Goal: Task Accomplishment & Management: Complete application form

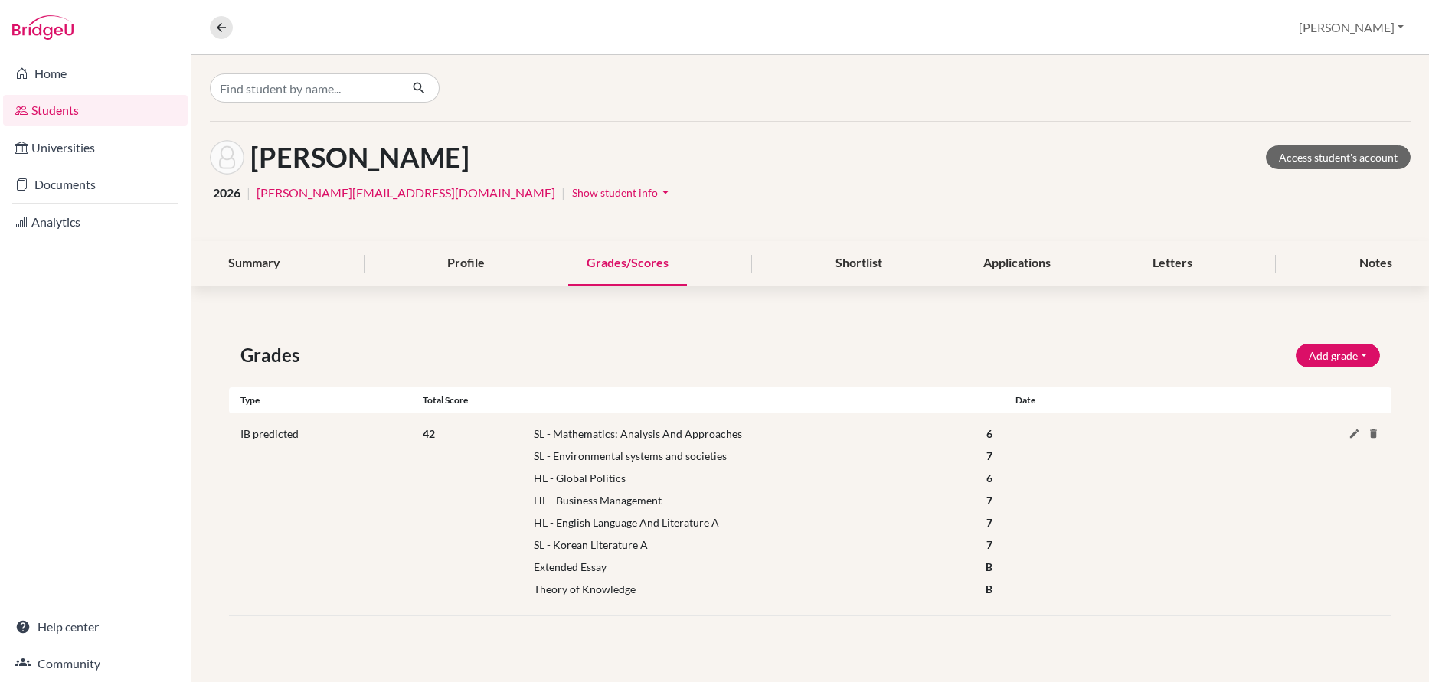
click at [51, 106] on link "Students" at bounding box center [95, 110] width 184 height 31
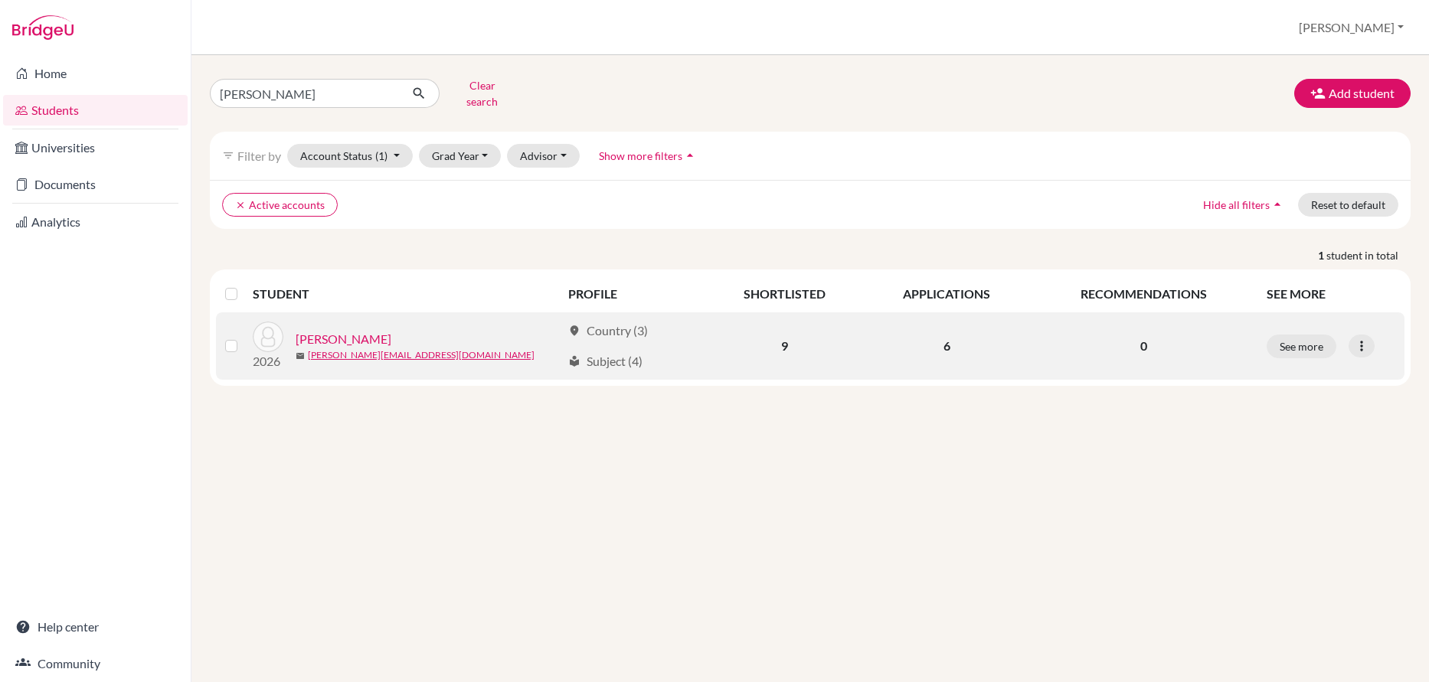
click at [329, 330] on link "[PERSON_NAME]" at bounding box center [344, 339] width 96 height 18
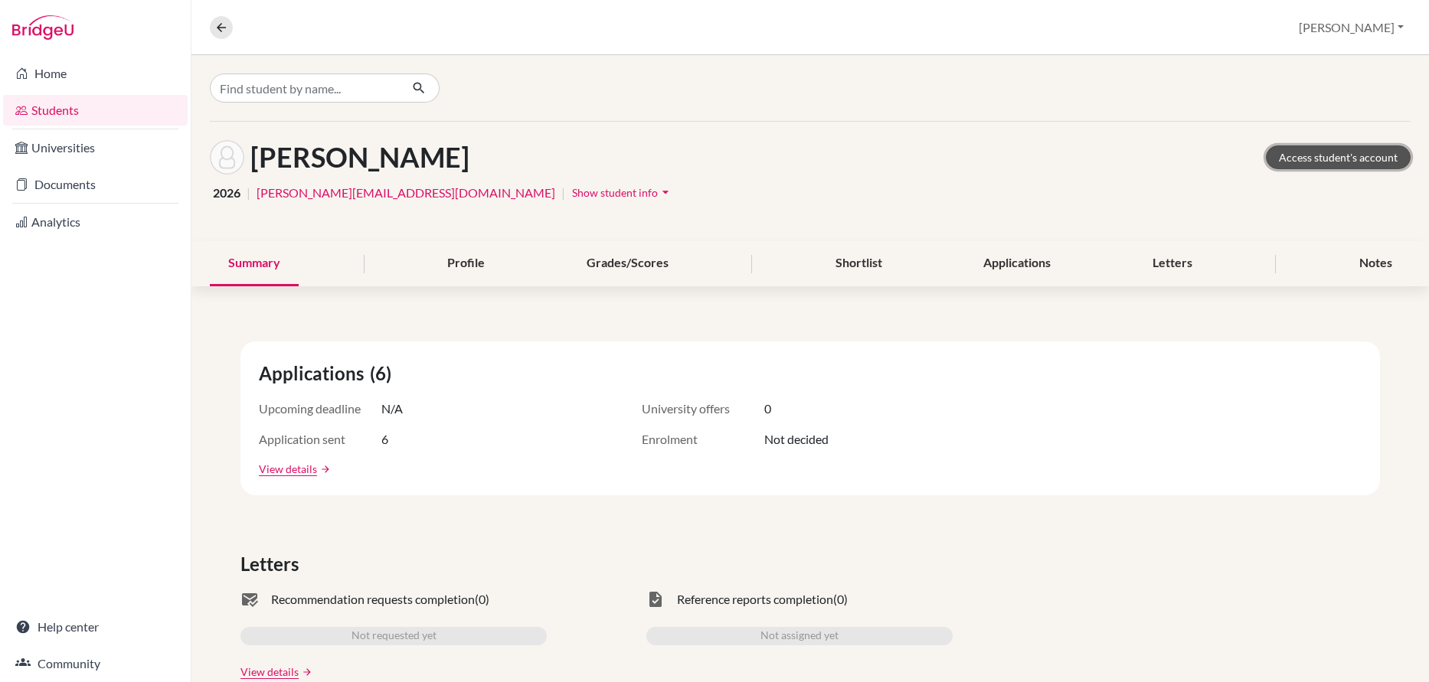
click at [1359, 160] on link "Access student's account" at bounding box center [1337, 157] width 145 height 24
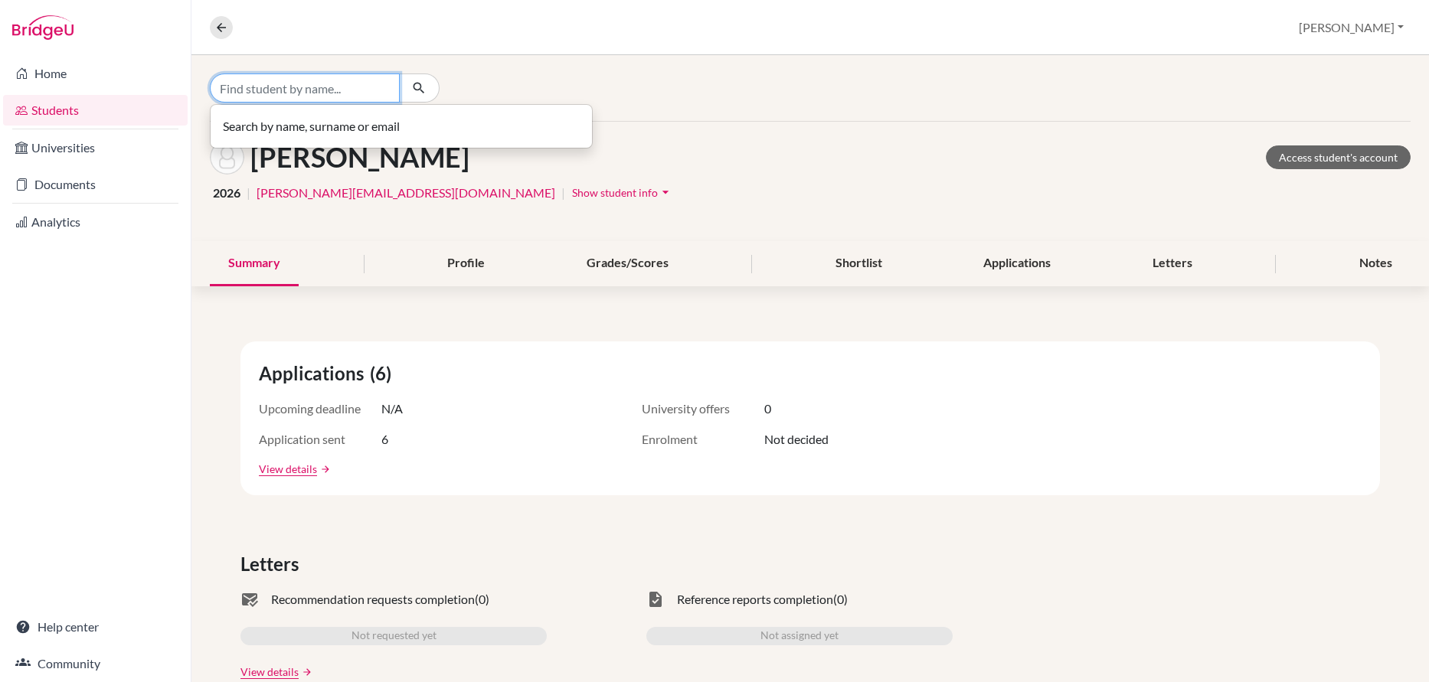
click at [237, 83] on input "Find student by name..." at bounding box center [305, 87] width 190 height 29
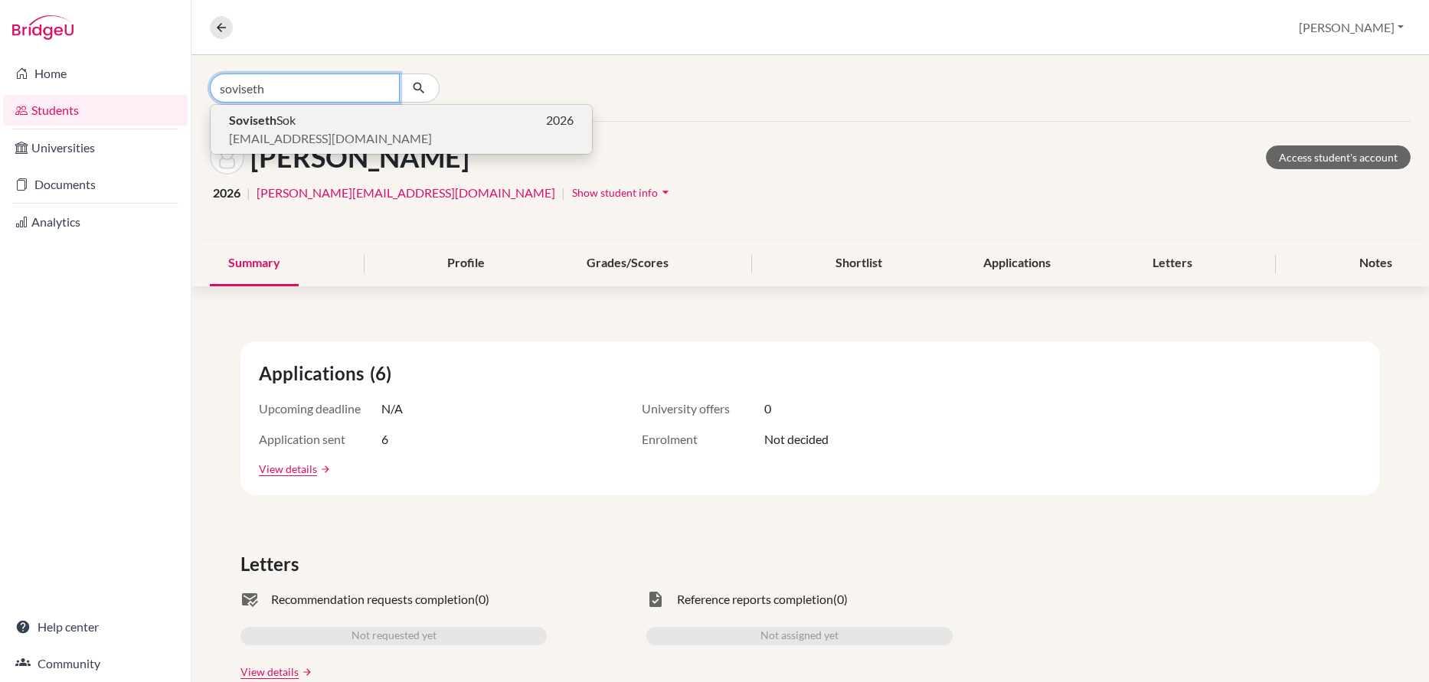
type input "soviseth"
click at [253, 124] on b "Soviseth" at bounding box center [252, 120] width 47 height 15
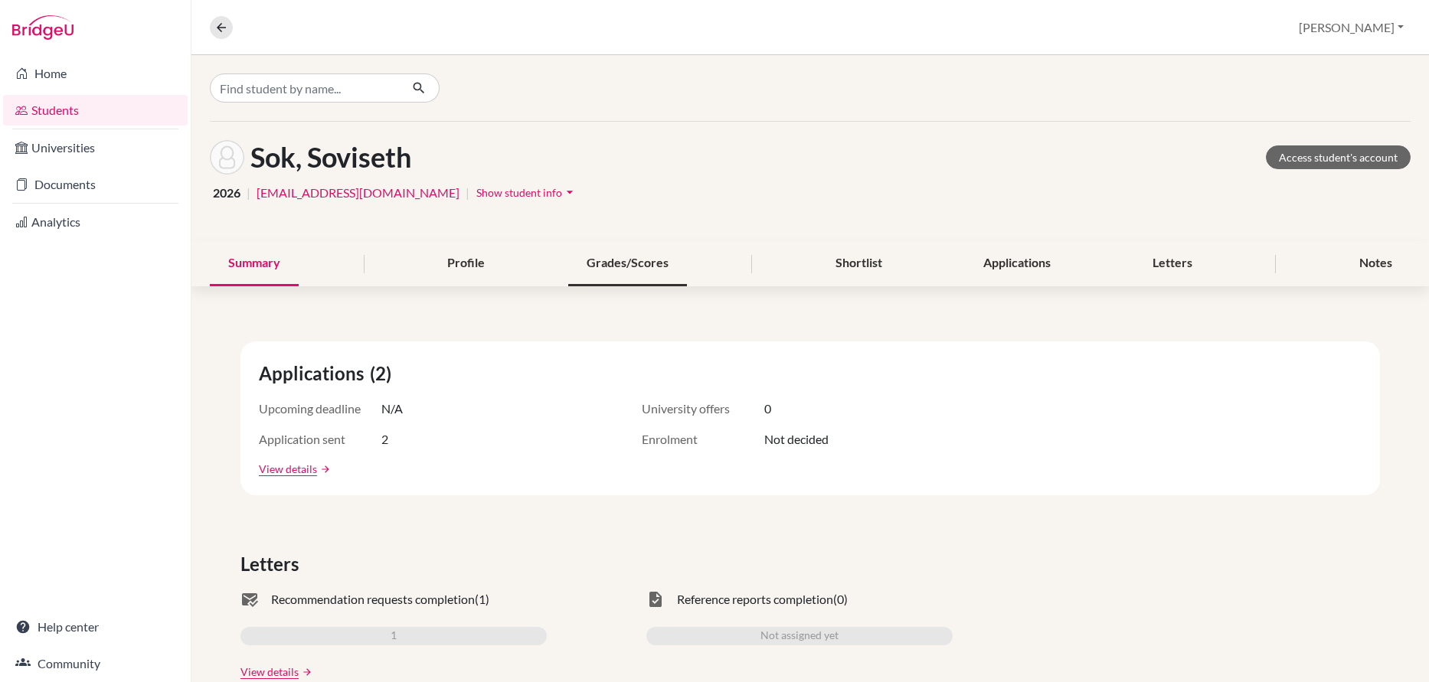
click at [628, 261] on div "Grades/Scores" at bounding box center [627, 263] width 119 height 45
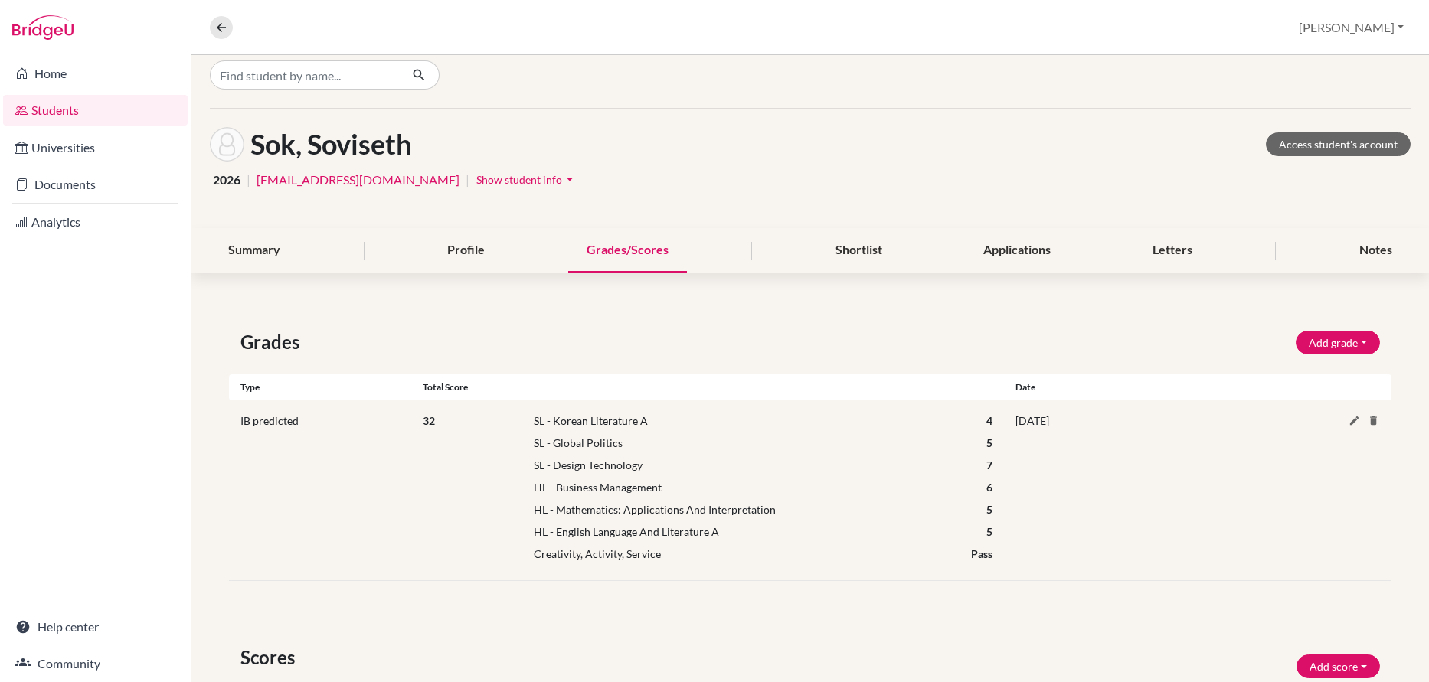
scroll to position [174, 0]
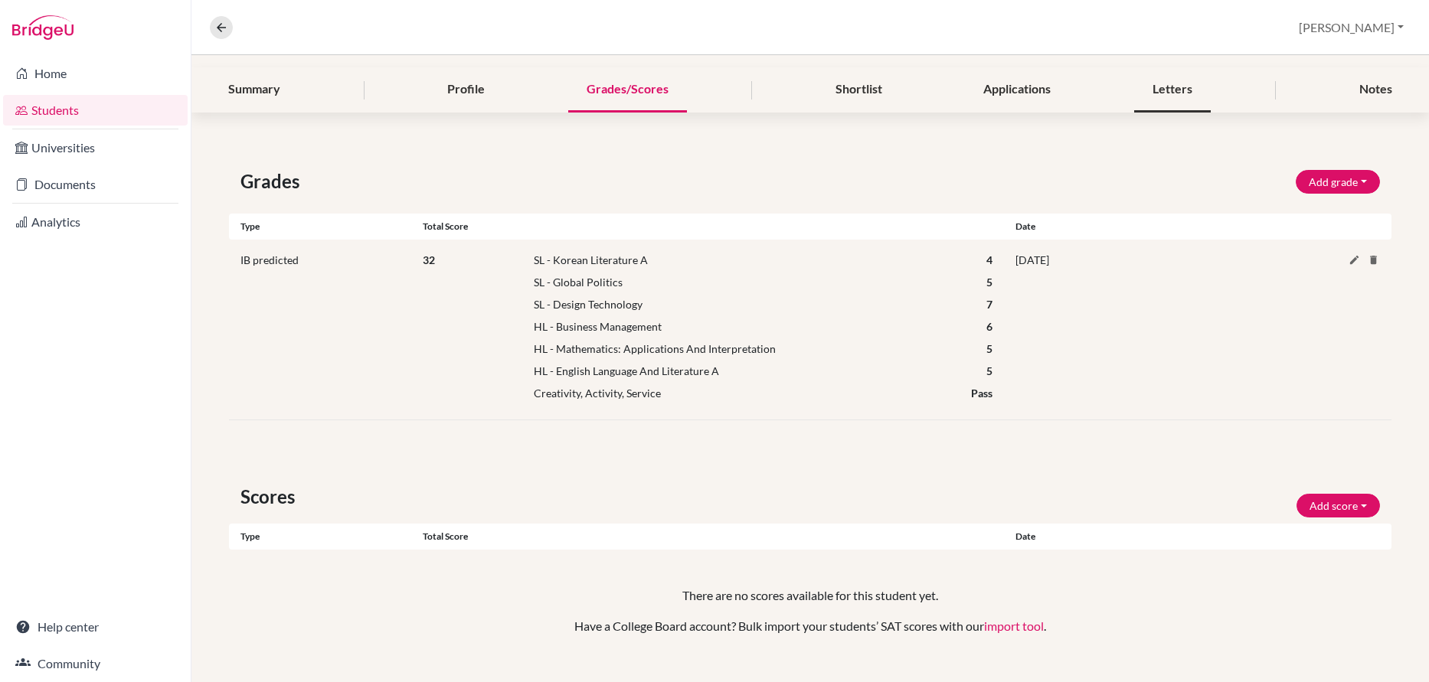
click at [1165, 87] on div "Letters" at bounding box center [1172, 89] width 77 height 45
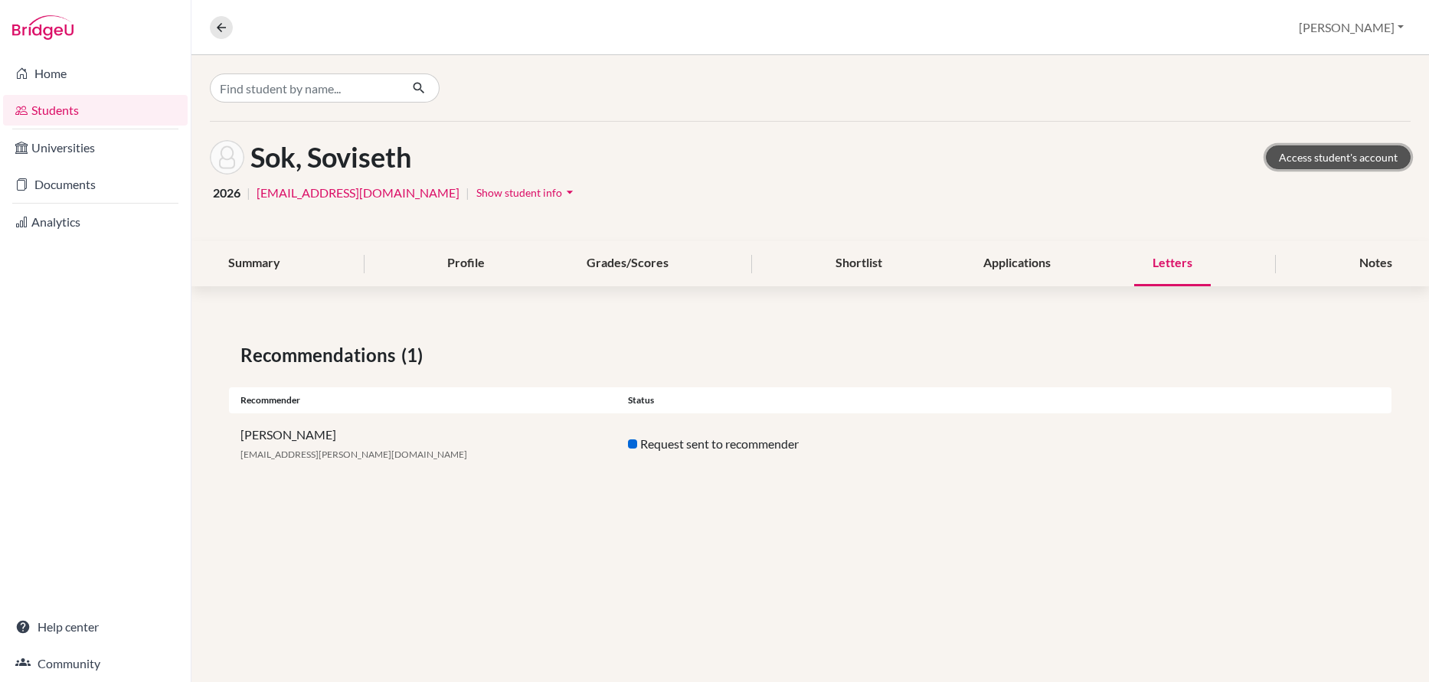
click at [1318, 156] on link "Access student's account" at bounding box center [1337, 157] width 145 height 24
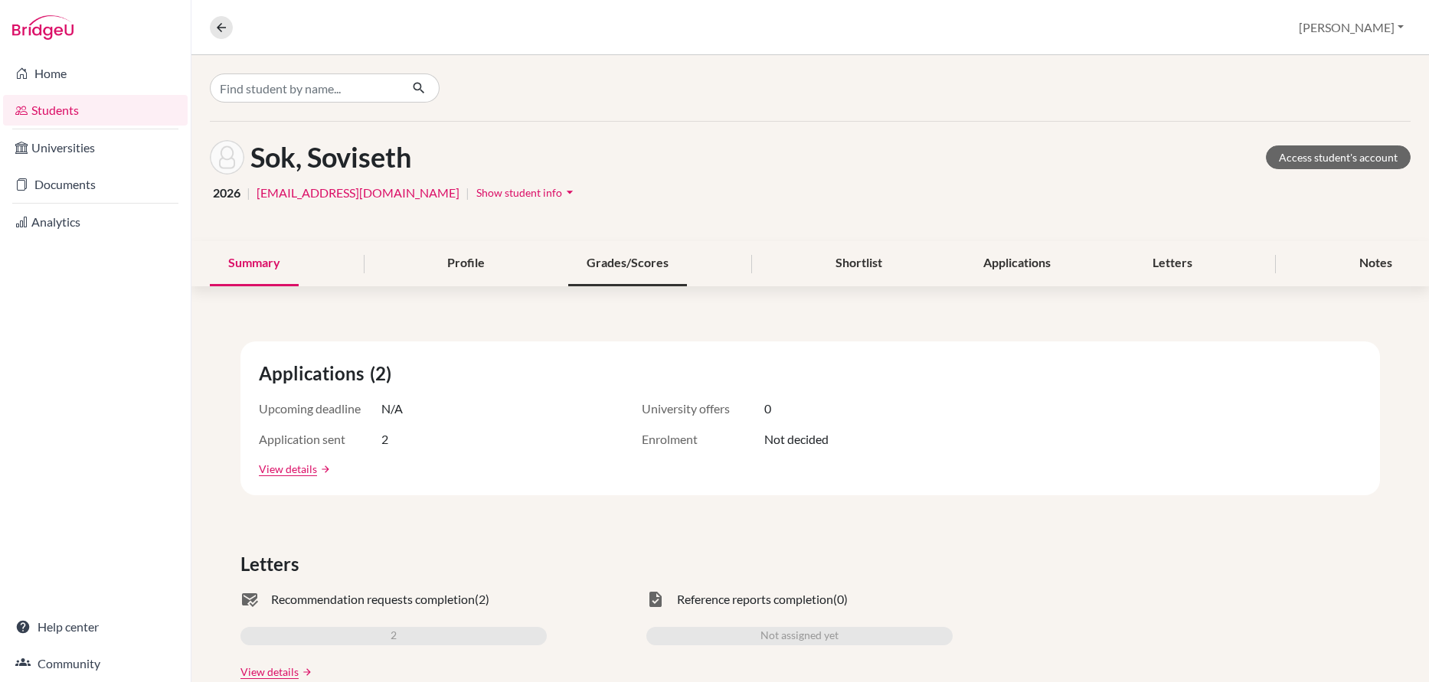
click at [644, 260] on div "Grades/Scores" at bounding box center [627, 263] width 119 height 45
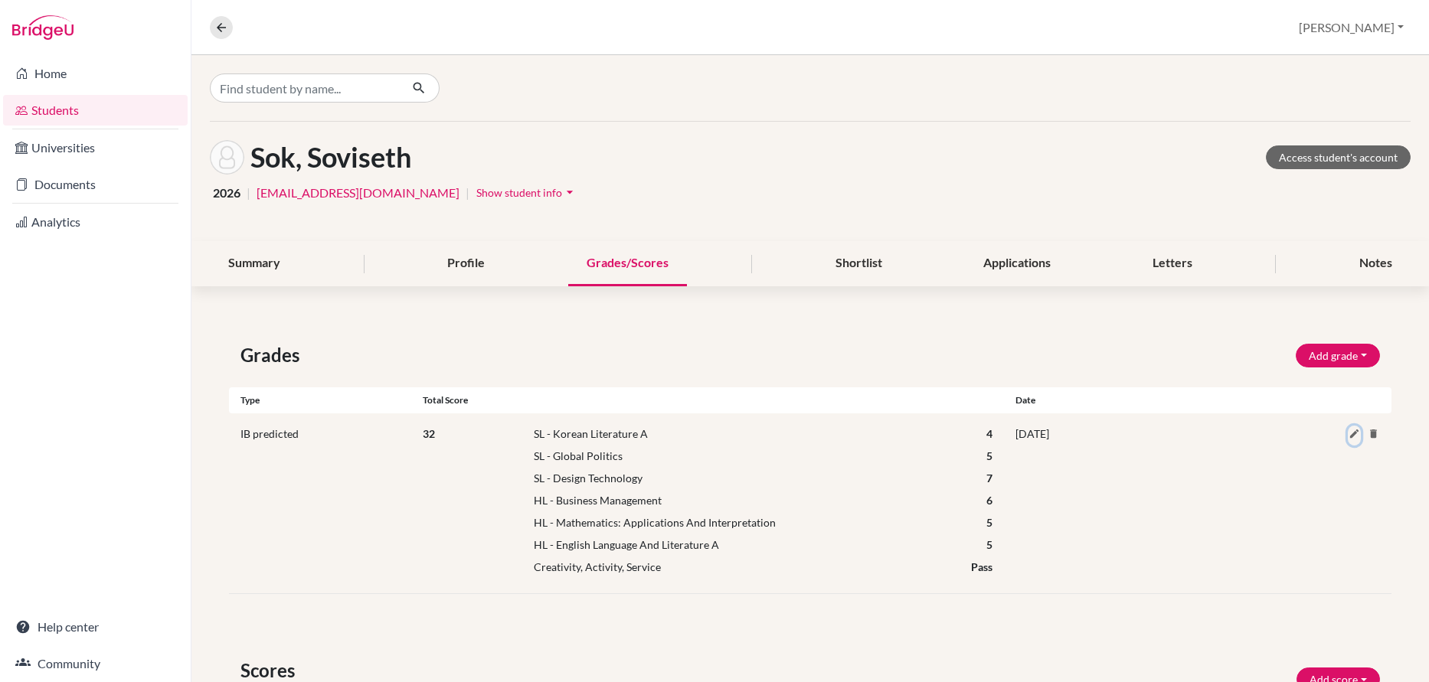
click at [1356, 430] on icon at bounding box center [1353, 433] width 11 height 11
select select "144"
select select "4"
select select "101"
select select "5"
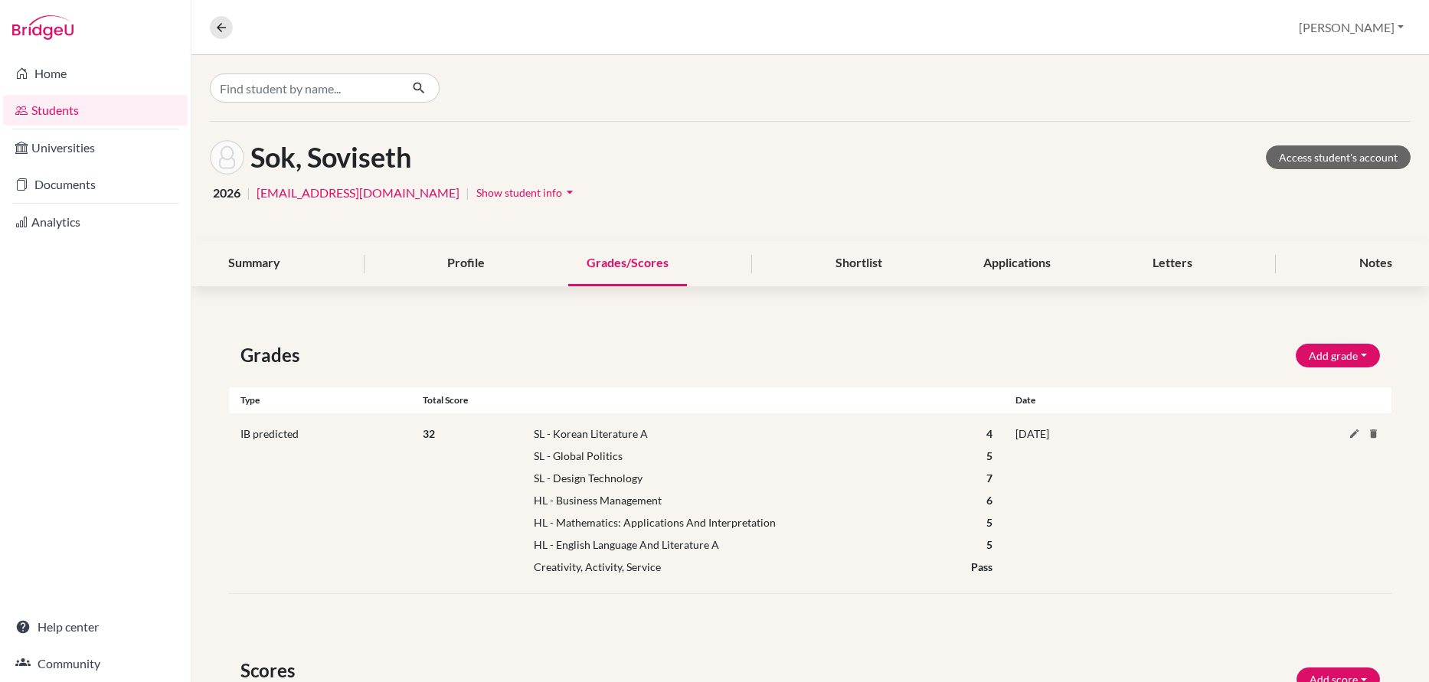
select select "56"
select select "7"
select select "HL"
select select "25"
select select "6"
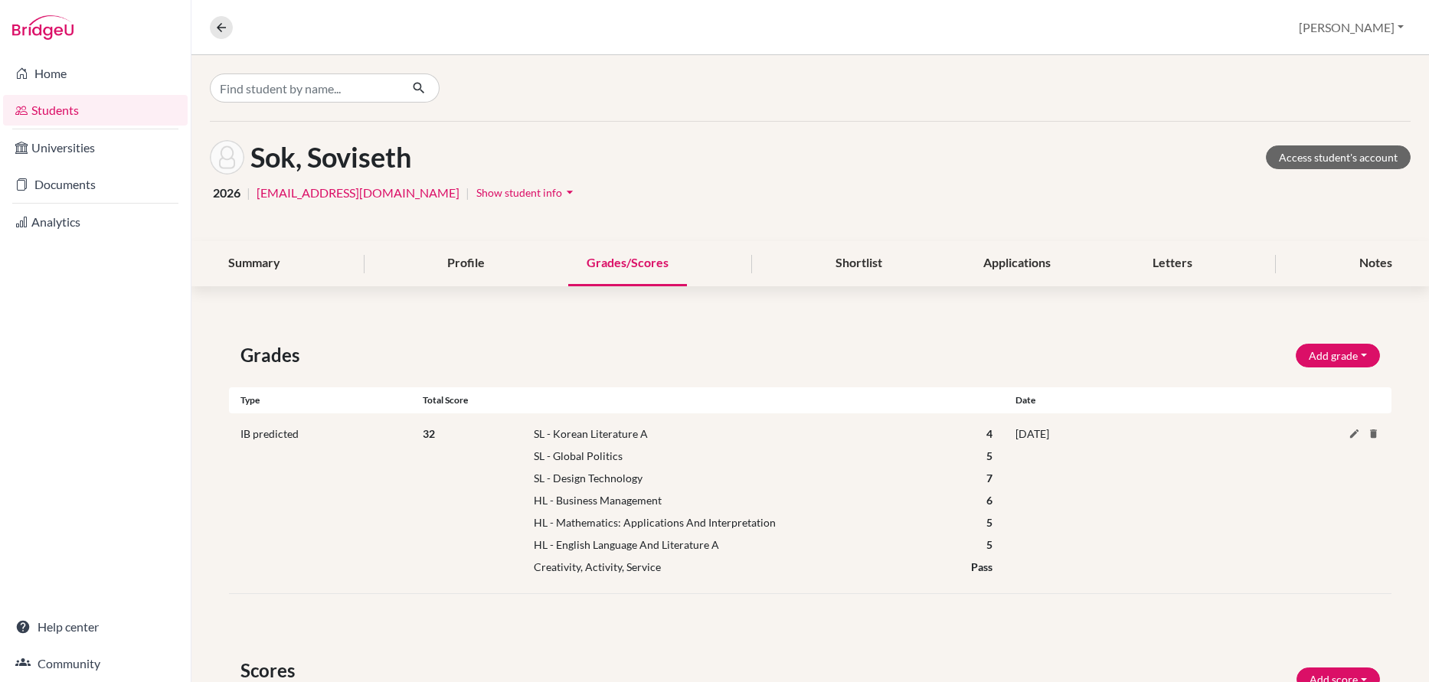
select select "HL"
select select "160"
select select "5"
select select "HL"
select select "69"
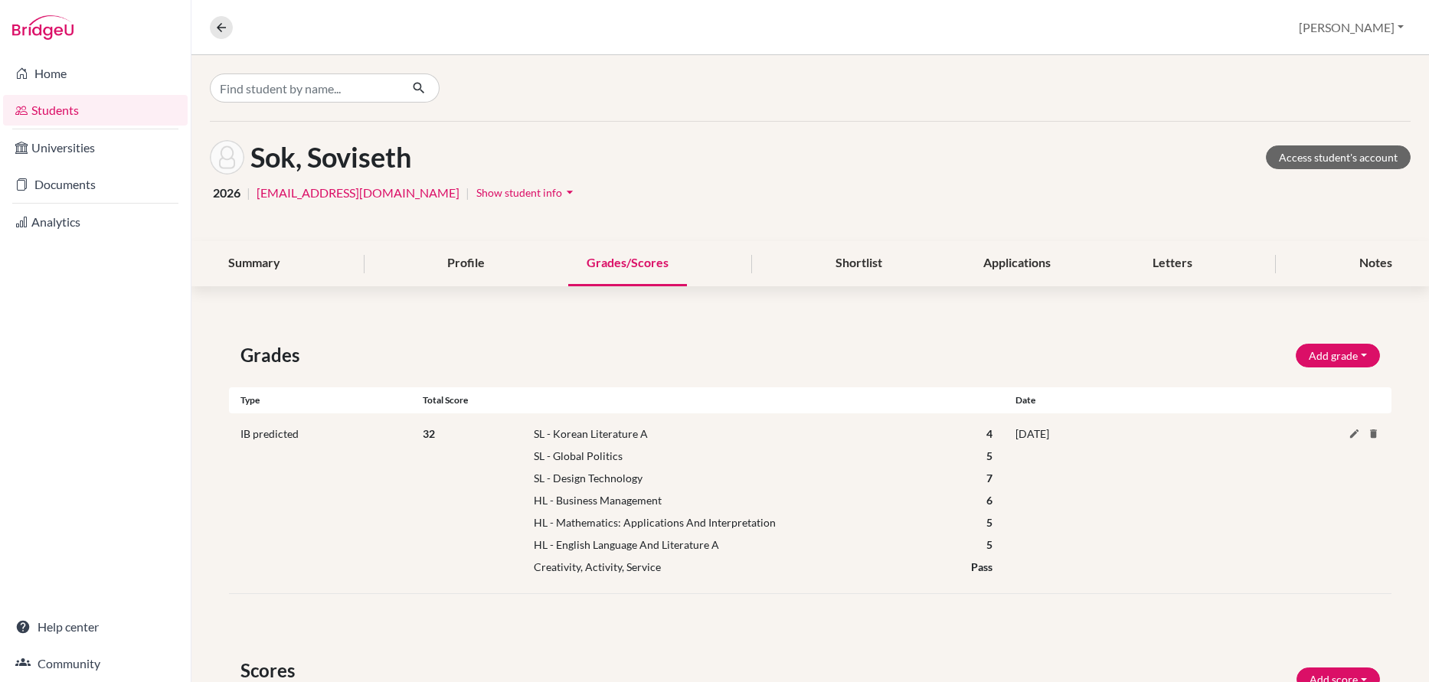
select select "5"
select select "Pass"
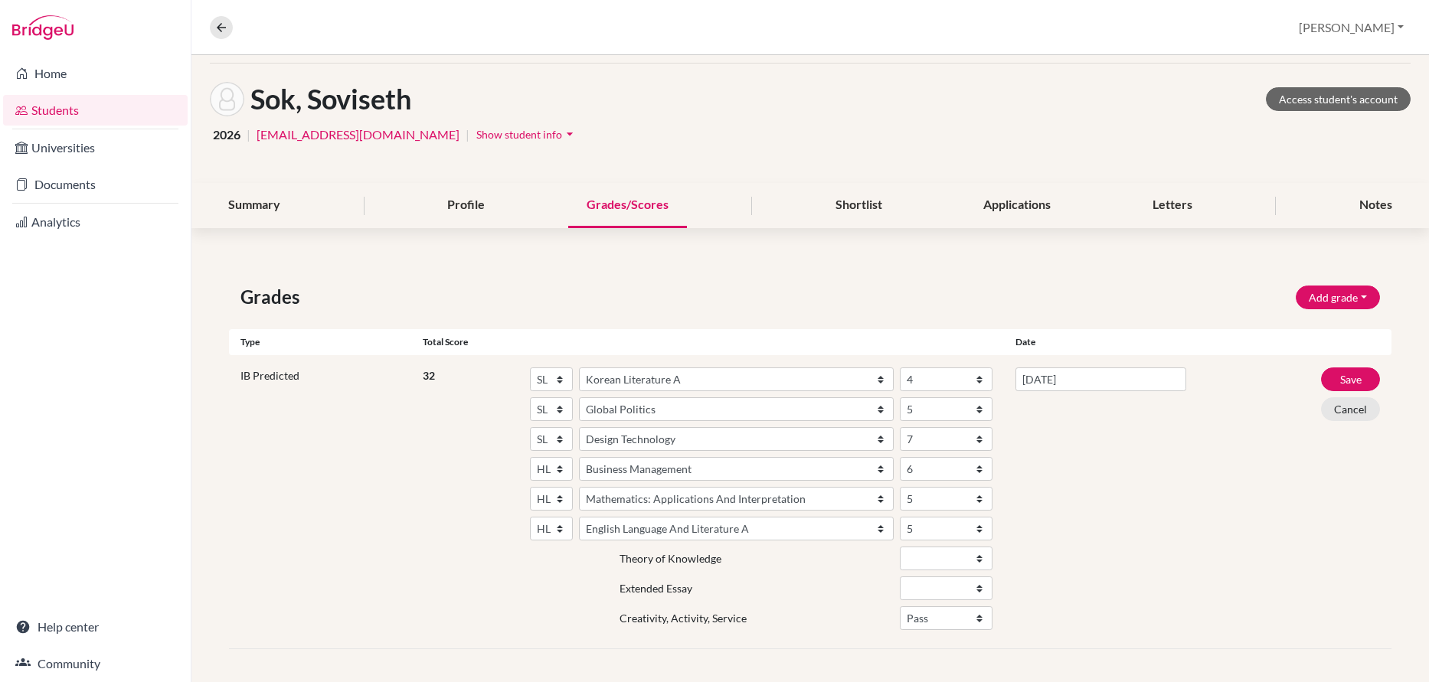
scroll to position [118, 0]
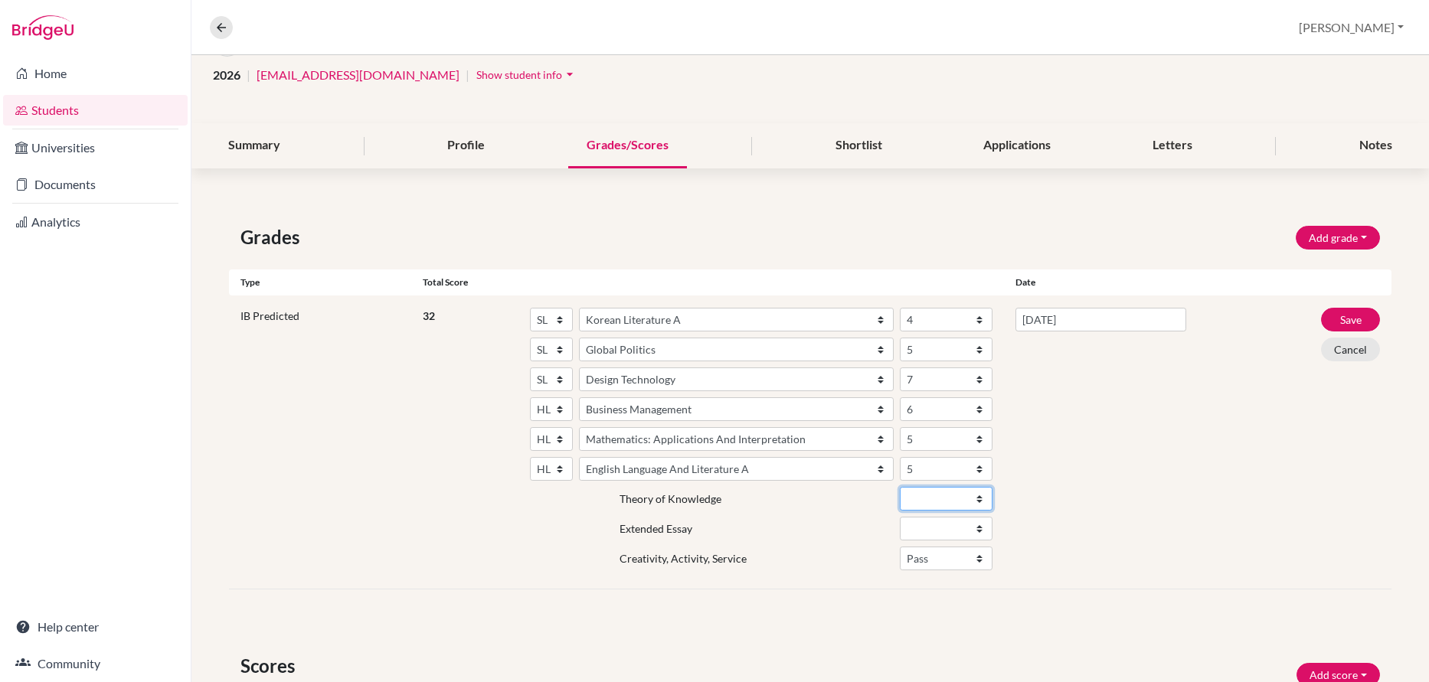
click at [914, 502] on select "A B C D E" at bounding box center [946, 499] width 93 height 24
select select "B"
click at [923, 531] on select "A B C D E" at bounding box center [946, 529] width 93 height 24
click at [922, 528] on select "A B C D E" at bounding box center [946, 529] width 93 height 24
click at [953, 524] on select "A B C D E" at bounding box center [946, 529] width 93 height 24
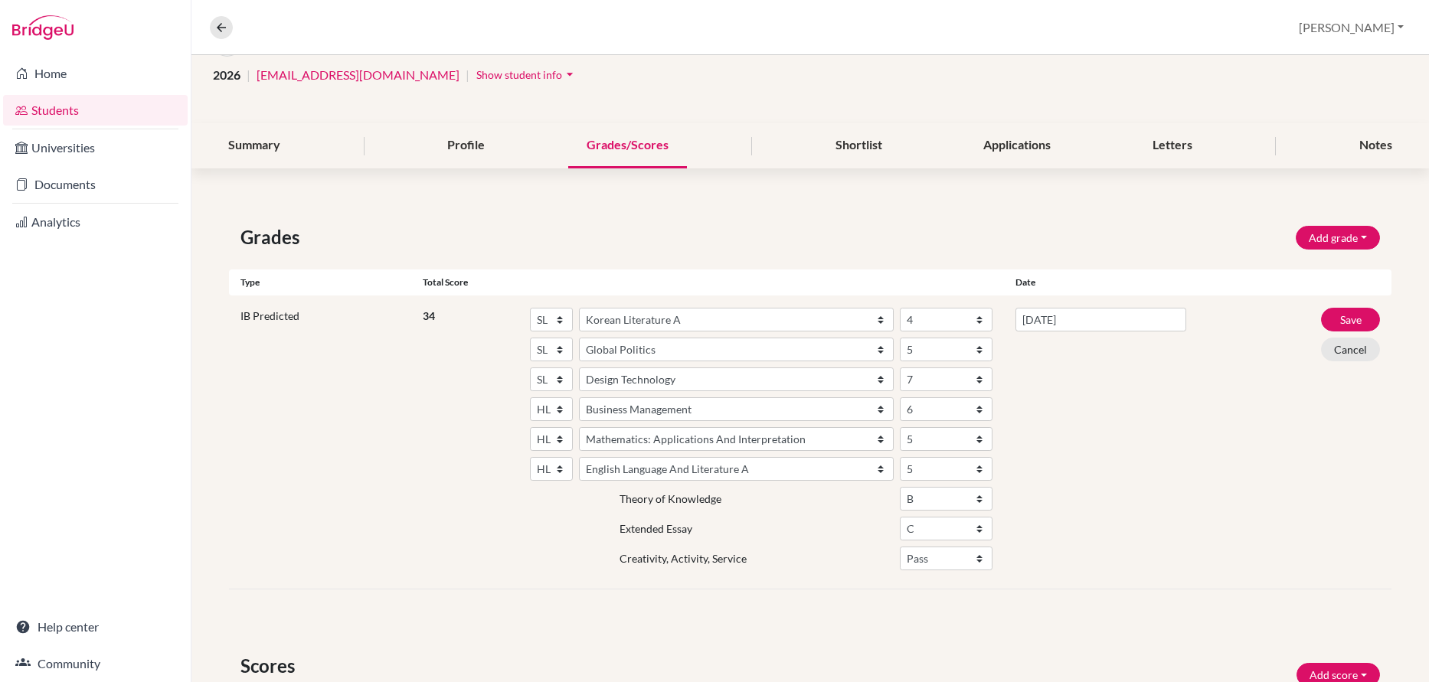
click at [1093, 511] on div "10/9/2025" at bounding box center [1101, 442] width 194 height 269
click at [960, 521] on select "A B C D E" at bounding box center [946, 529] width 93 height 24
click at [943, 529] on select "A B C D E" at bounding box center [946, 529] width 93 height 24
select select "C"
click at [919, 498] on select "A B C D E" at bounding box center [946, 499] width 93 height 24
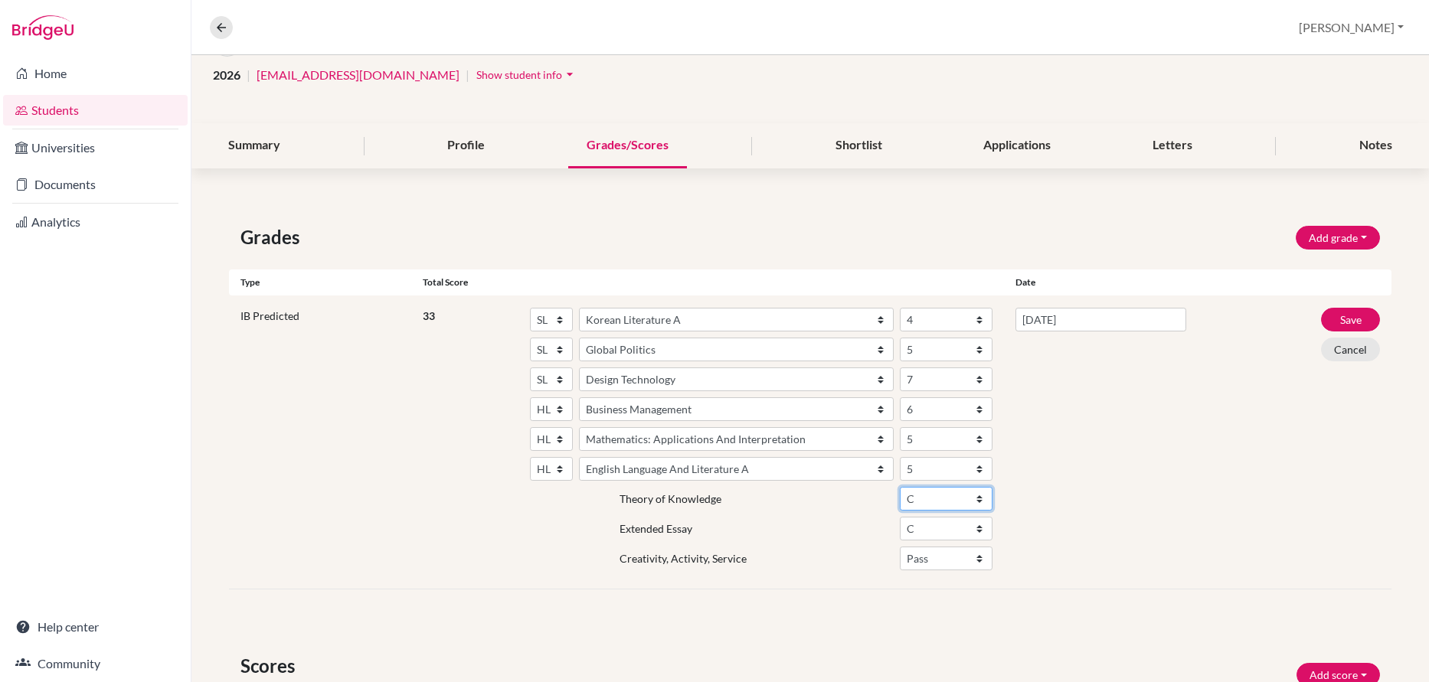
click at [927, 502] on select "A B C D E" at bounding box center [946, 499] width 93 height 24
select select "B"
click at [1354, 316] on button "Save" at bounding box center [1350, 320] width 59 height 24
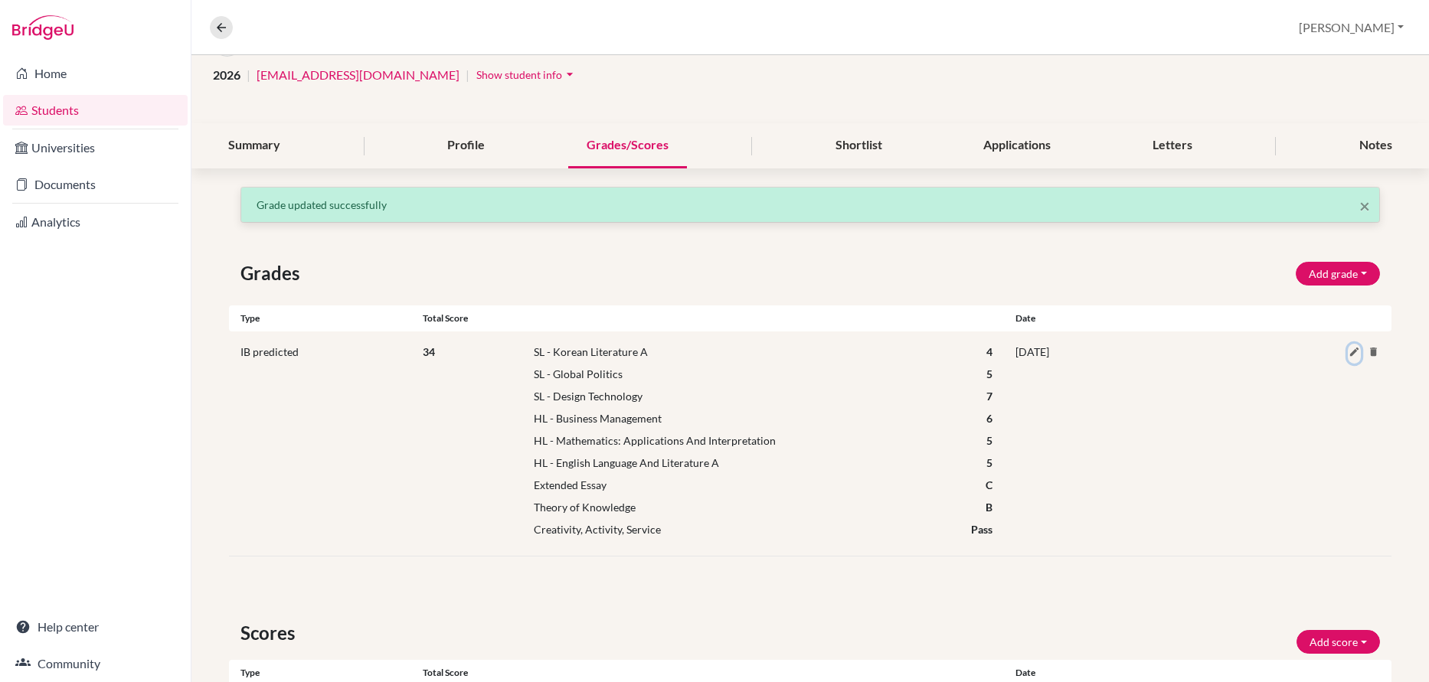
click at [1352, 351] on icon at bounding box center [1353, 351] width 11 height 11
select select "144"
select select "4"
select select "101"
select select "5"
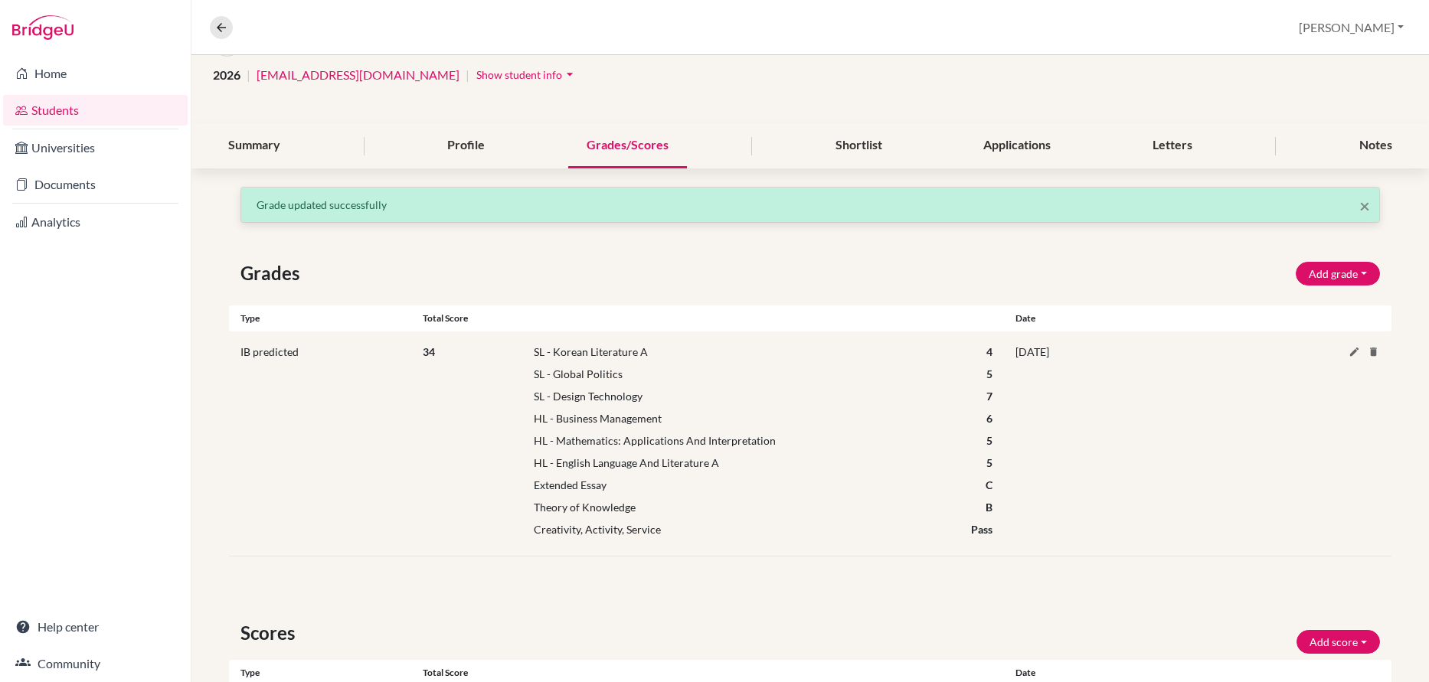
select select "56"
select select "7"
select select "HL"
select select "25"
select select "6"
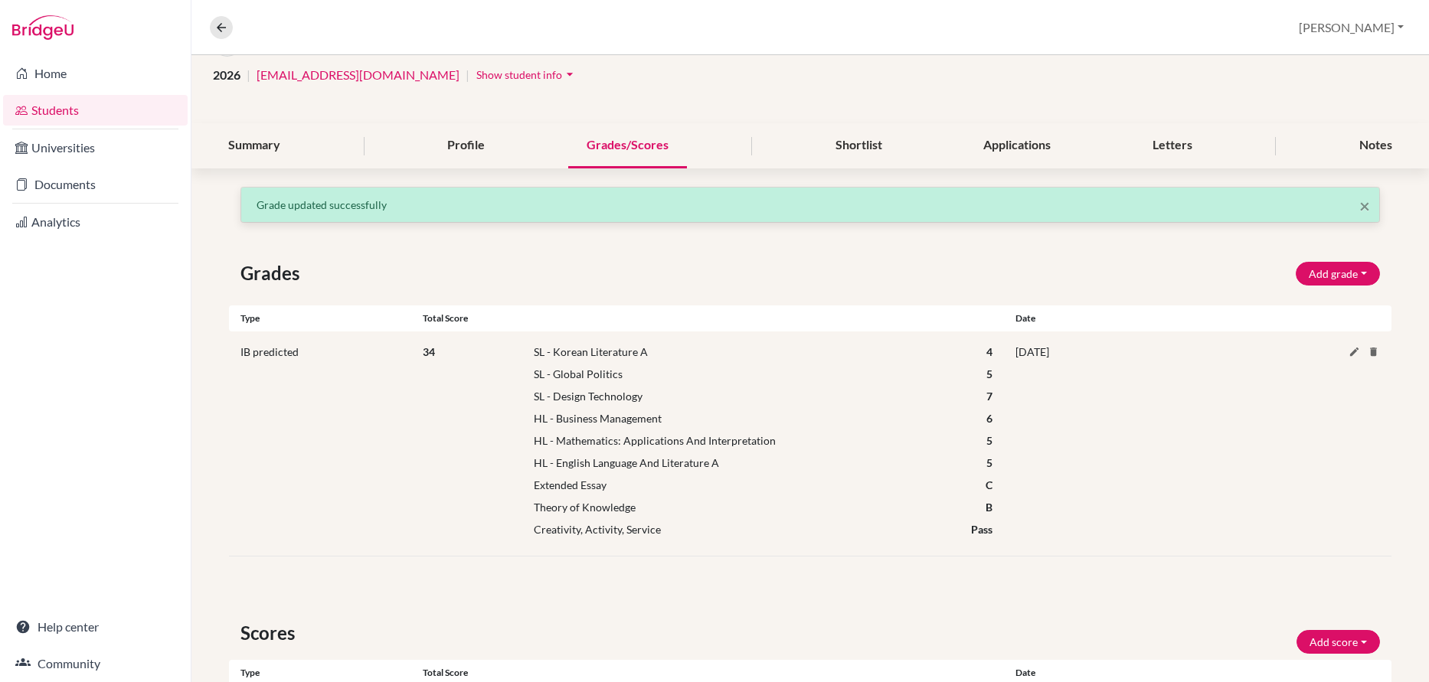
select select "HL"
select select "160"
select select "5"
select select "HL"
select select "69"
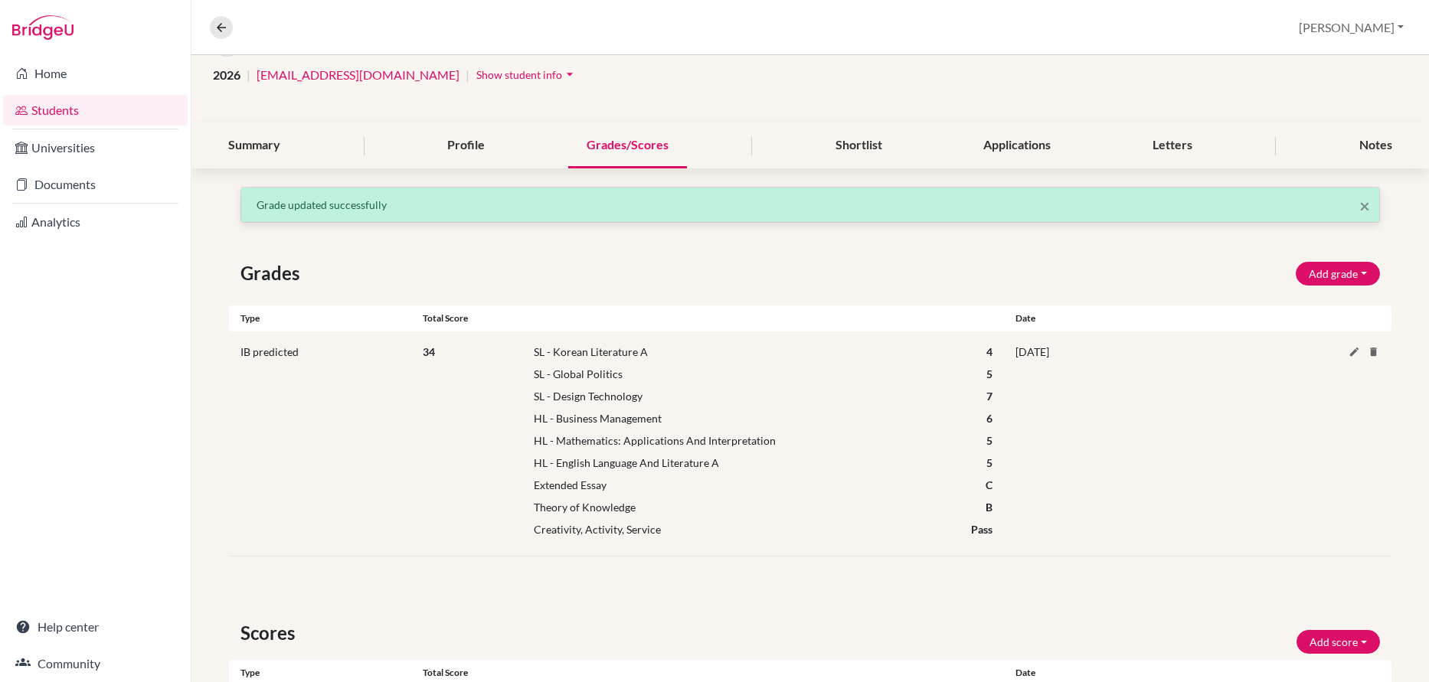
select select "5"
select select "B"
select select "C"
select select "Pass"
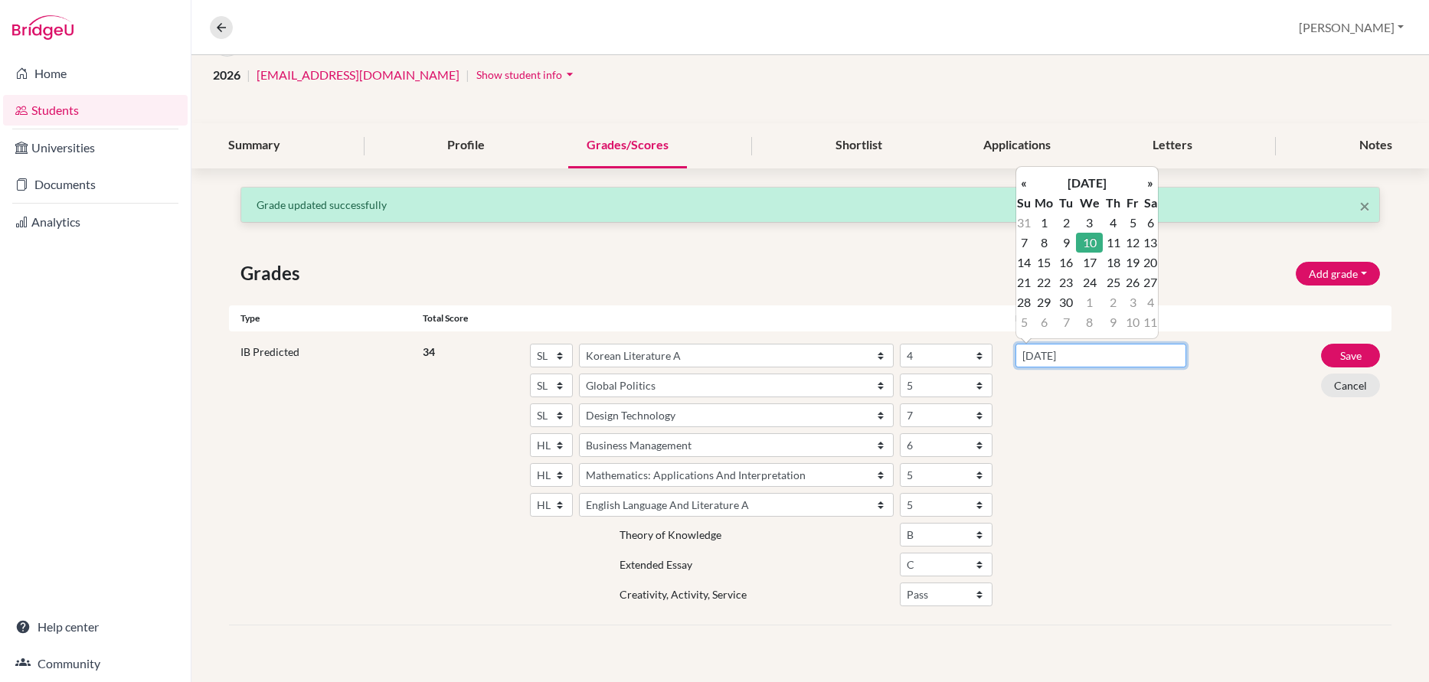
click at [1040, 358] on input "10/9/2025" at bounding box center [1100, 356] width 171 height 24
click at [1148, 187] on th "»" at bounding box center [1149, 183] width 15 height 20
click at [1127, 224] on td "3" at bounding box center [1132, 223] width 19 height 20
type input "03/10/2025"
click at [1347, 350] on button "Save" at bounding box center [1350, 356] width 59 height 24
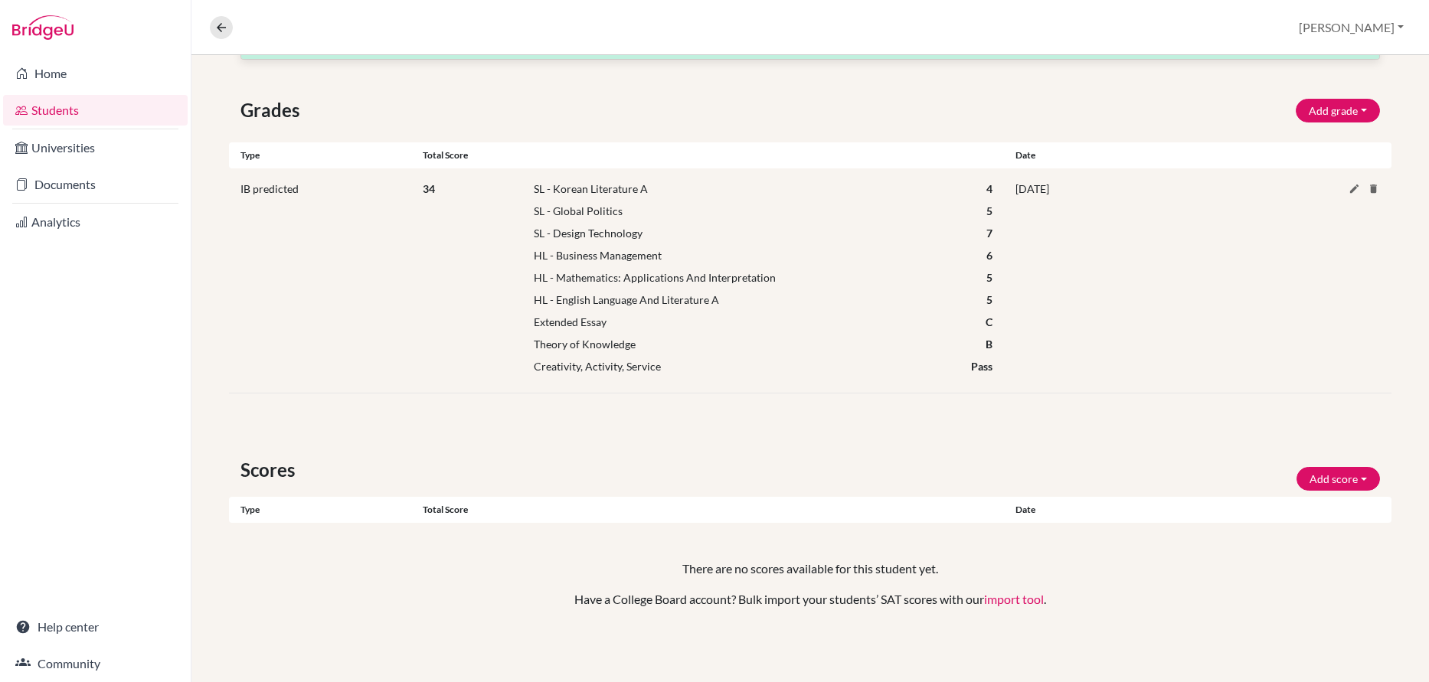
scroll to position [0, 0]
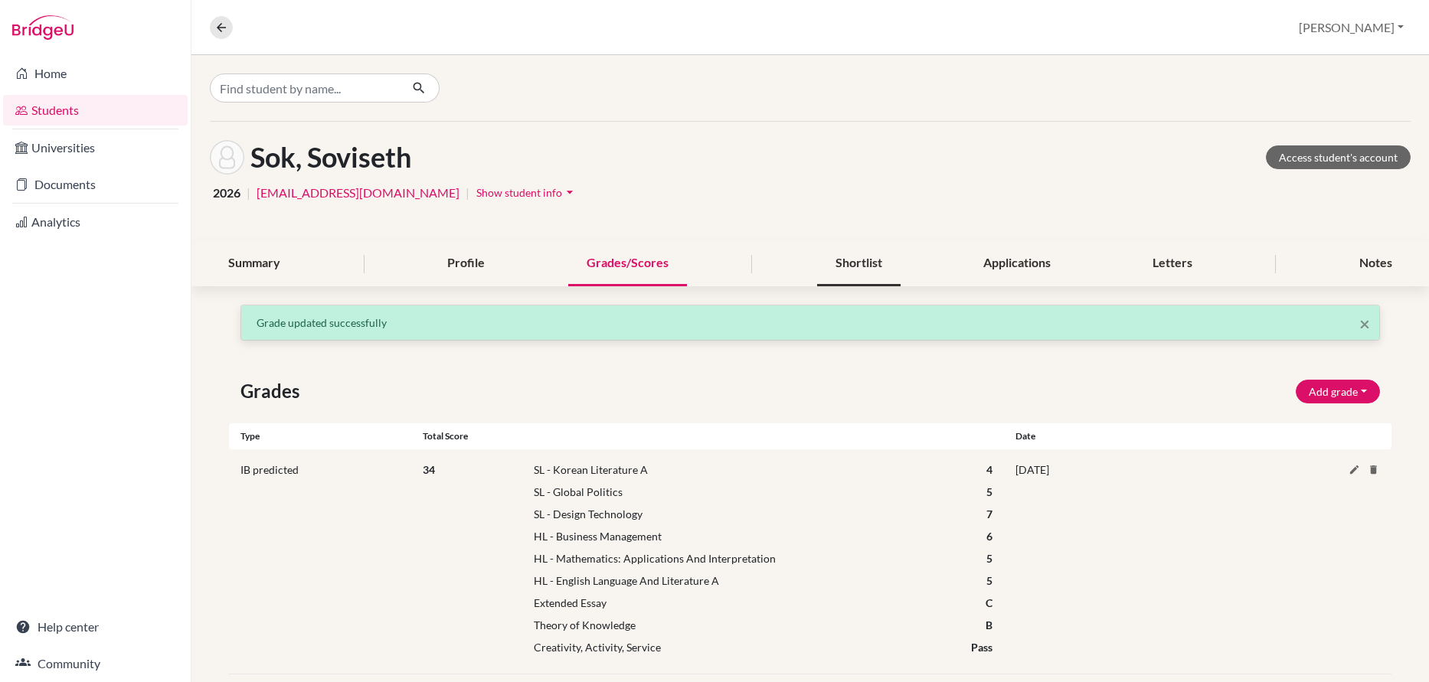
click at [841, 261] on div "Shortlist" at bounding box center [858, 263] width 83 height 45
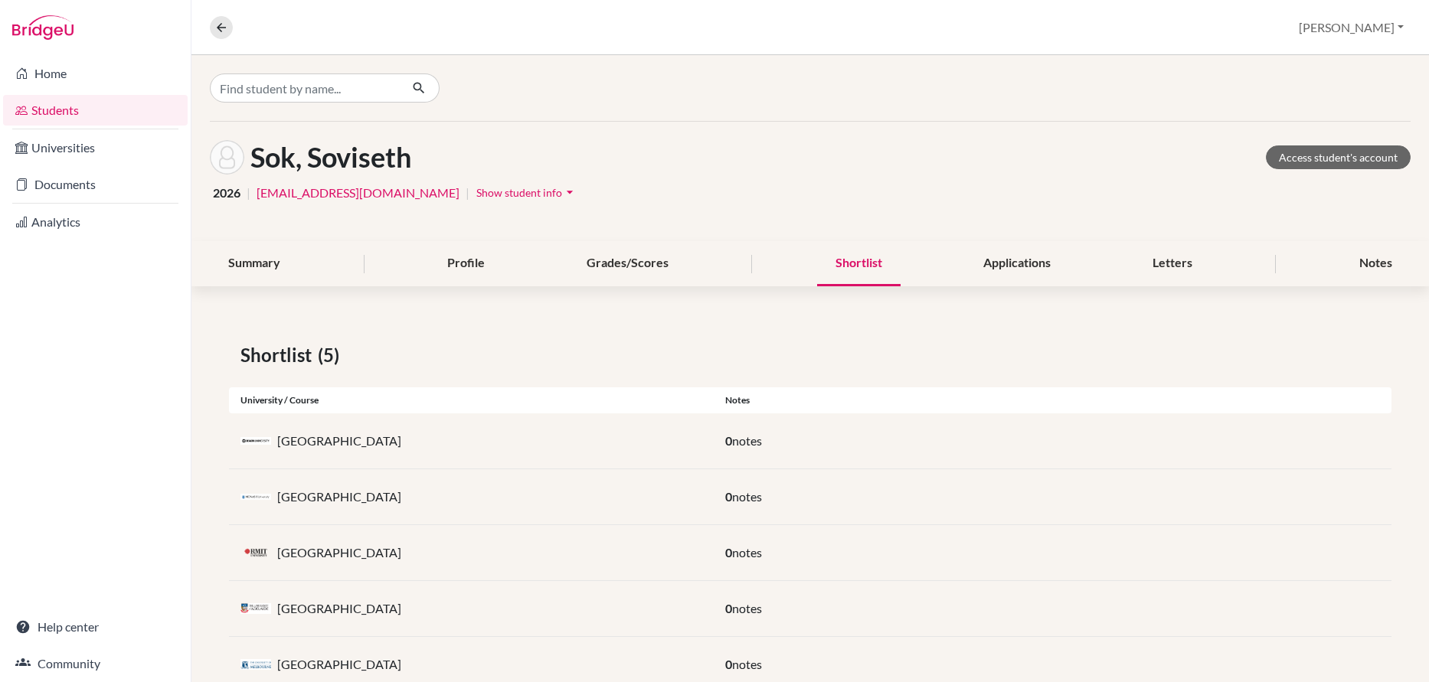
scroll to position [47, 0]
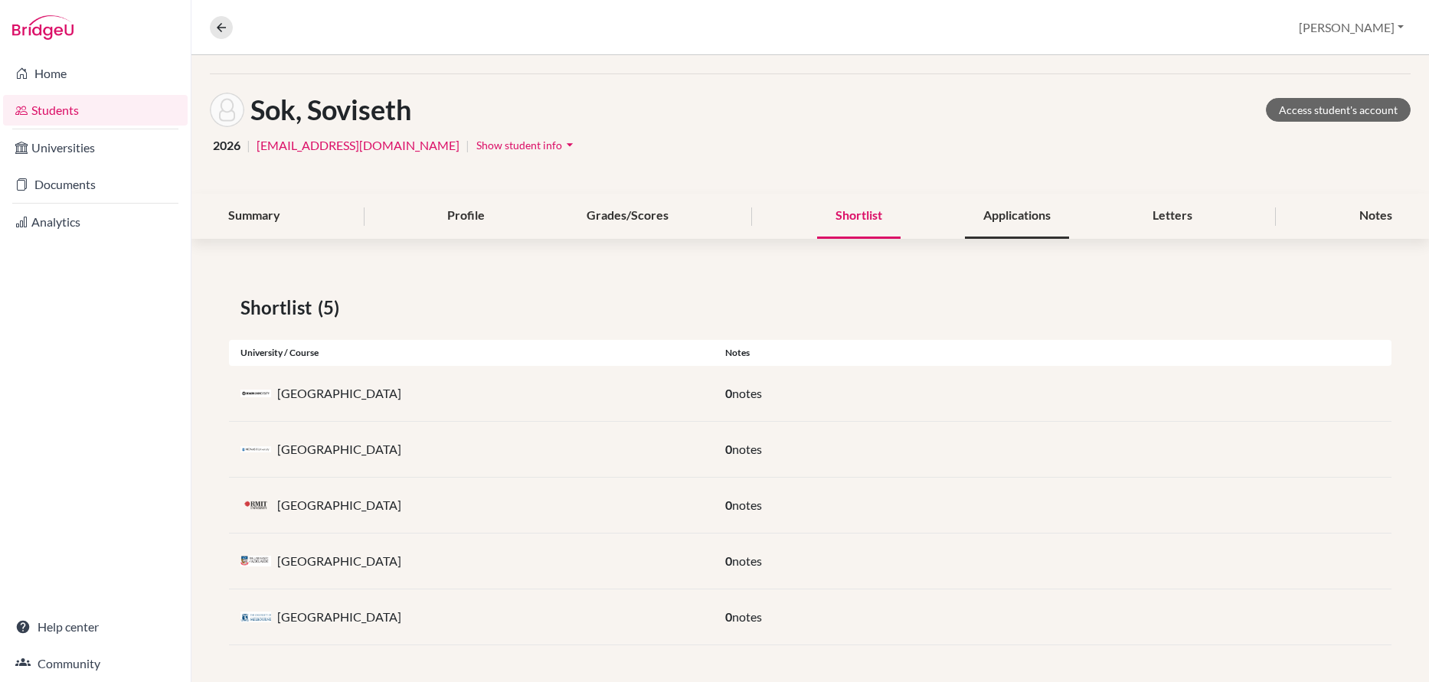
click at [1029, 210] on div "Applications" at bounding box center [1017, 216] width 104 height 45
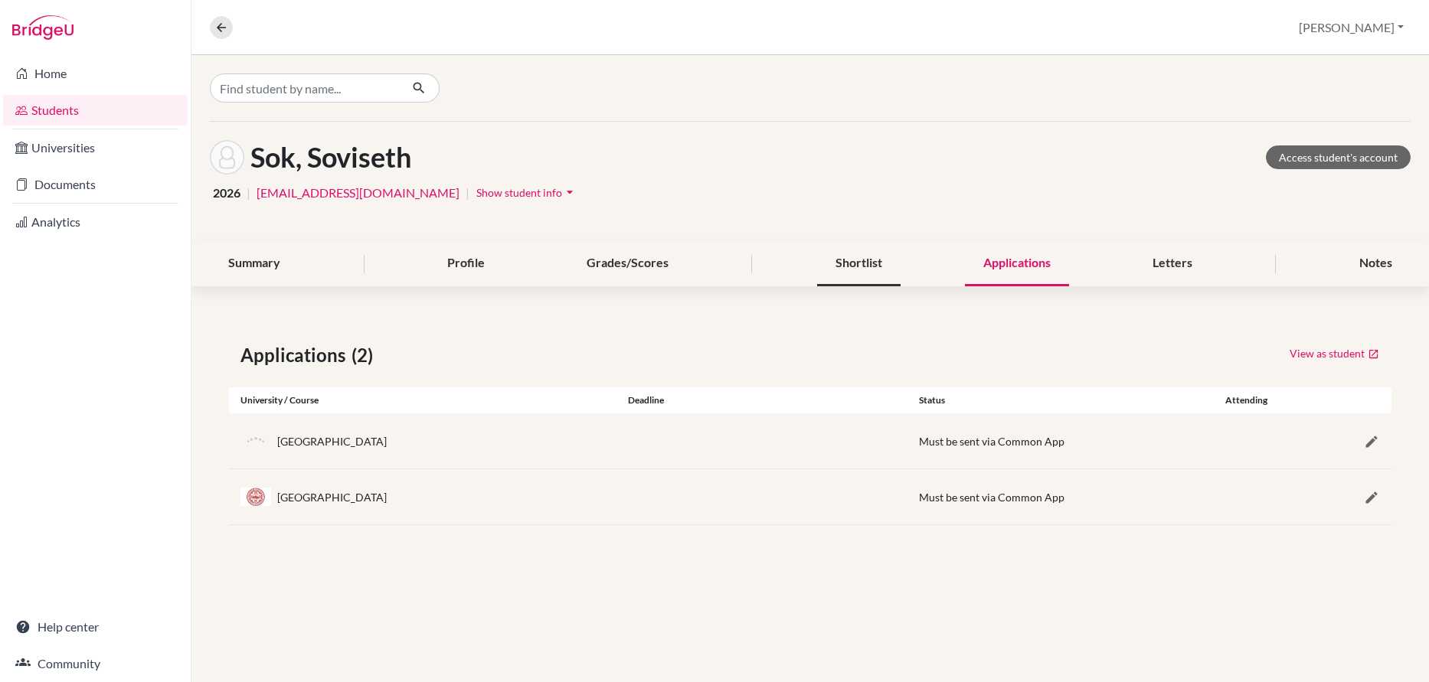
click at [847, 260] on div "Shortlist" at bounding box center [858, 263] width 83 height 45
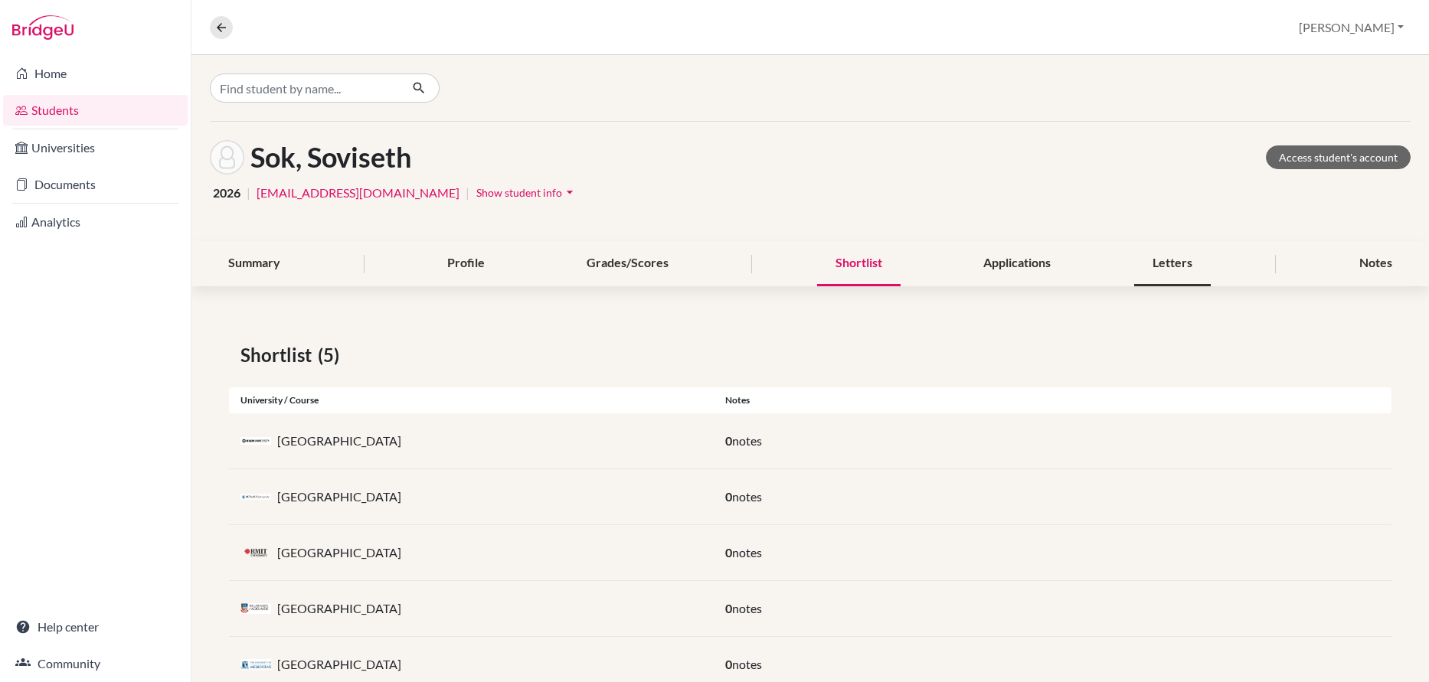
click at [1187, 263] on div "Letters" at bounding box center [1172, 263] width 77 height 45
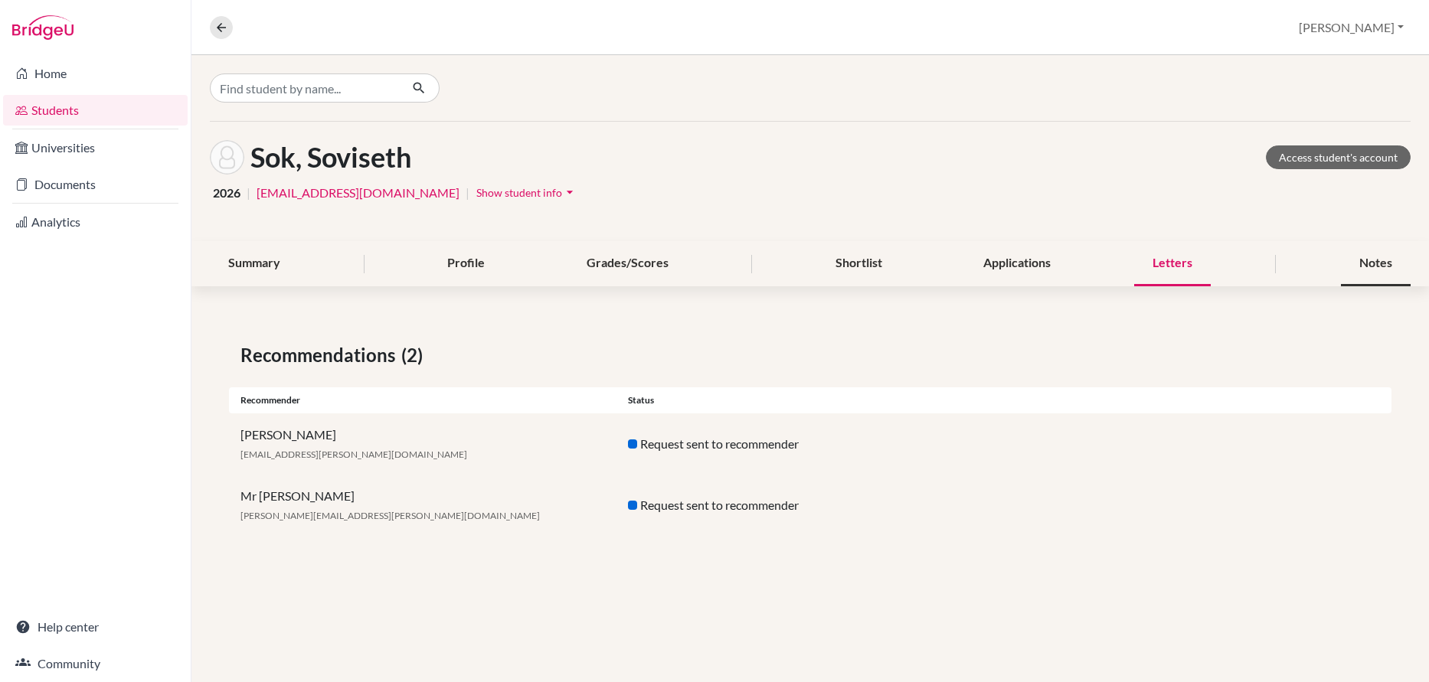
click at [1383, 266] on div "Notes" at bounding box center [1375, 263] width 70 height 45
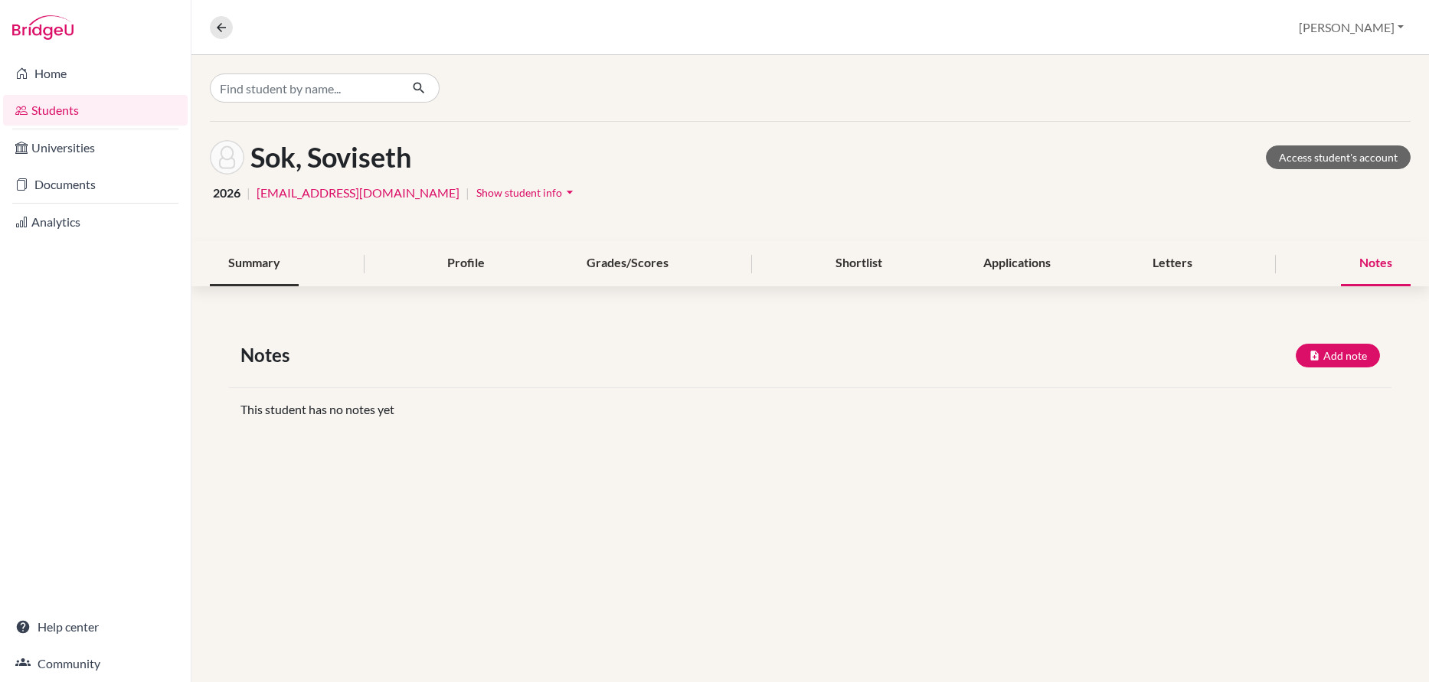
click at [237, 260] on div "Summary" at bounding box center [254, 263] width 89 height 45
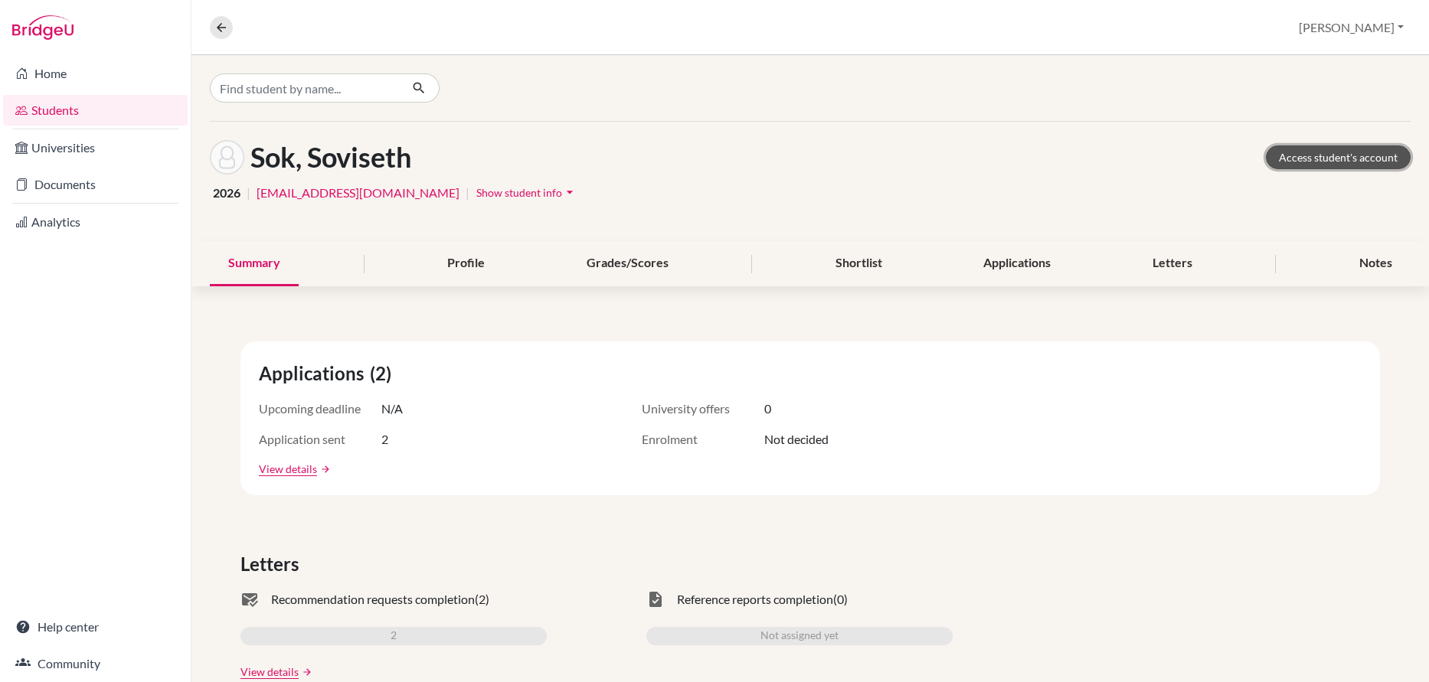
click at [1336, 156] on link "Access student's account" at bounding box center [1337, 157] width 145 height 24
click at [841, 266] on div "Shortlist" at bounding box center [858, 263] width 83 height 45
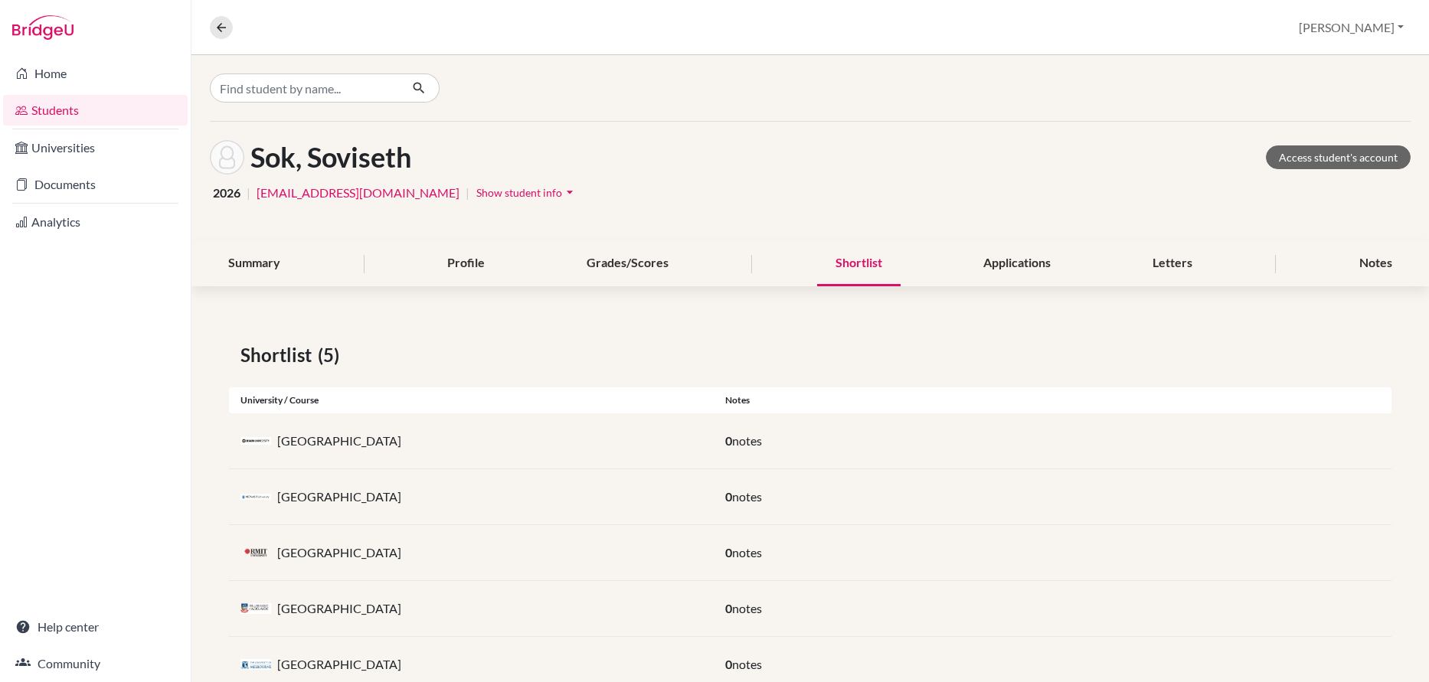
scroll to position [47, 0]
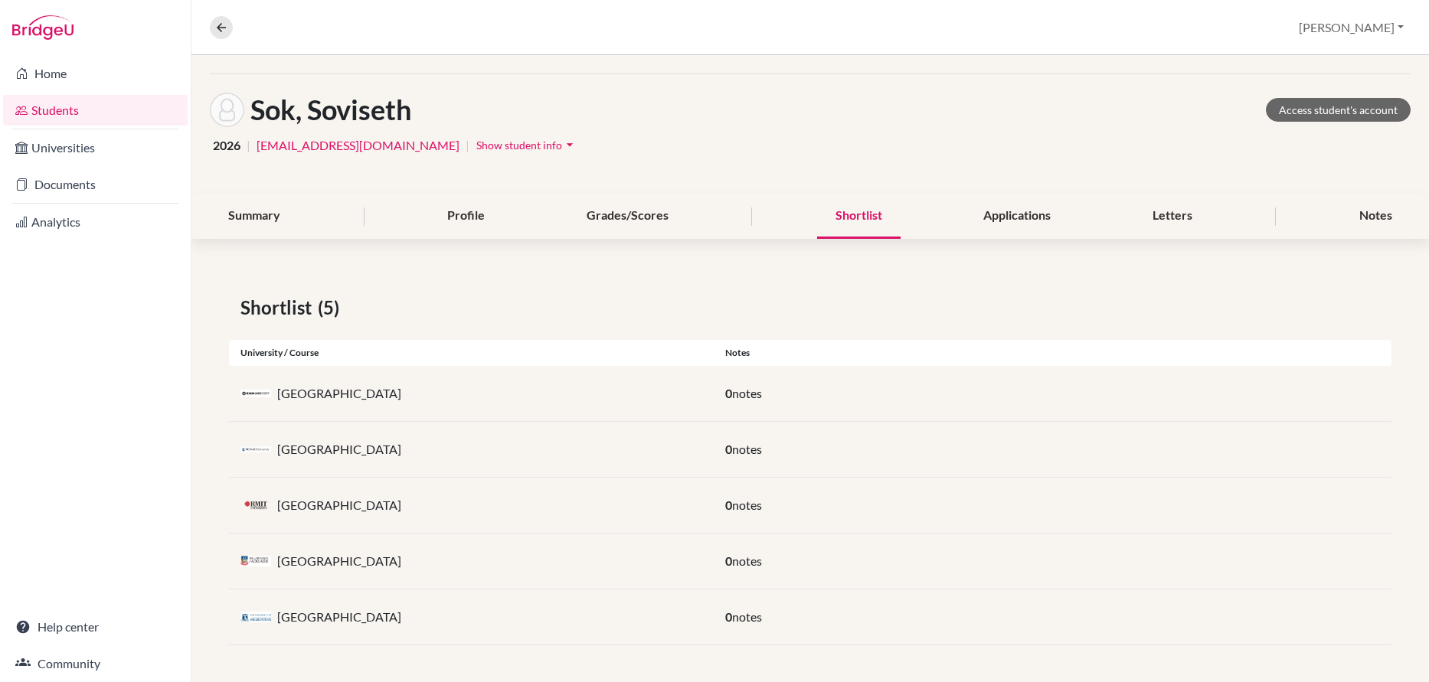
click at [330, 440] on p "Monash University" at bounding box center [339, 449] width 124 height 18
drag, startPoint x: 1323, startPoint y: 106, endPoint x: 1311, endPoint y: 115, distance: 14.2
click at [1323, 106] on link "Access student's account" at bounding box center [1337, 110] width 145 height 24
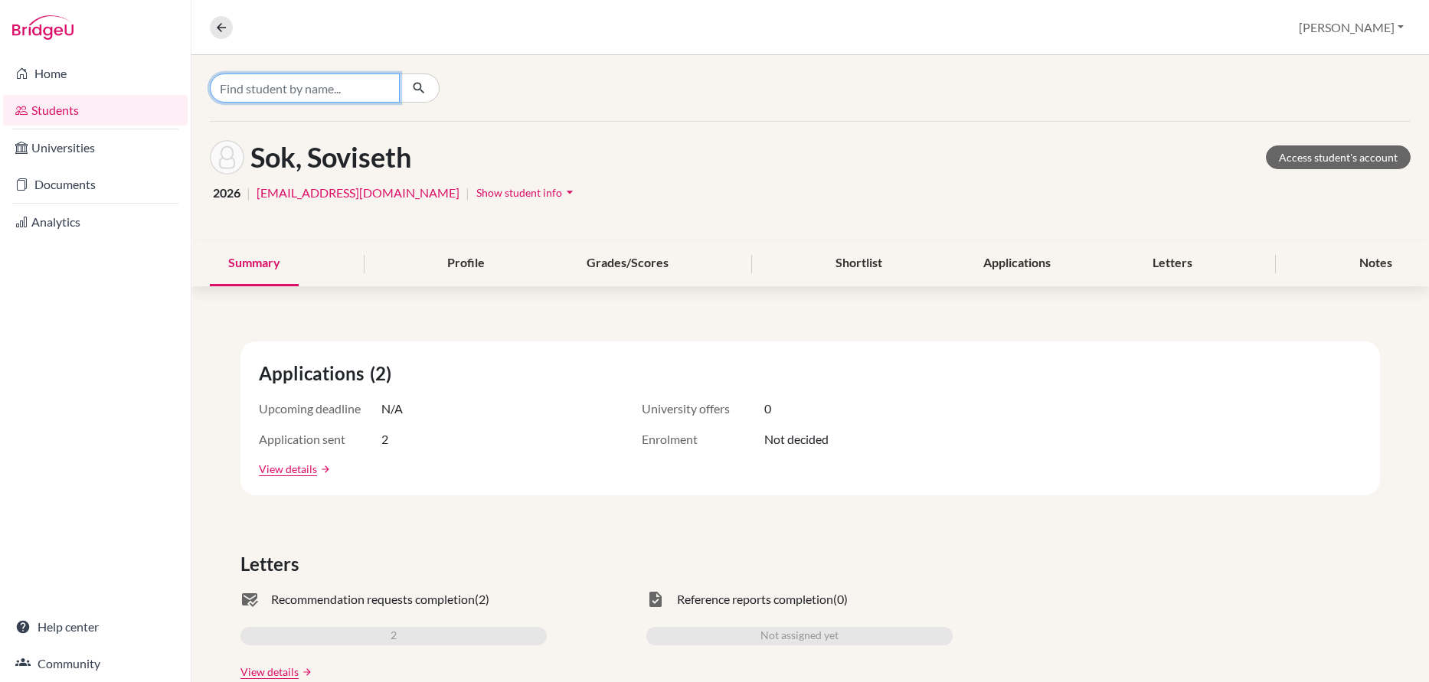
click at [322, 86] on input "Find student by name..." at bounding box center [305, 87] width 190 height 29
type input "jikhy"
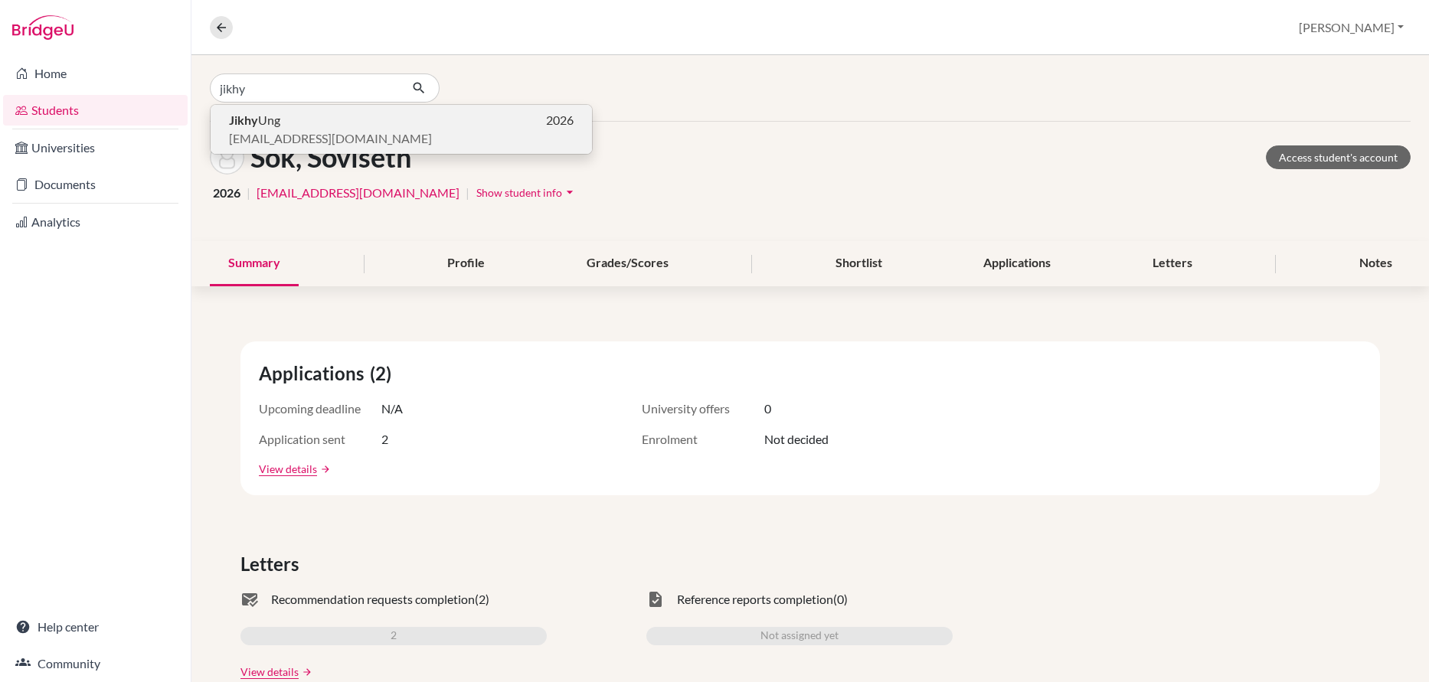
click at [258, 132] on span "[EMAIL_ADDRESS][DOMAIN_NAME]" at bounding box center [330, 138] width 203 height 18
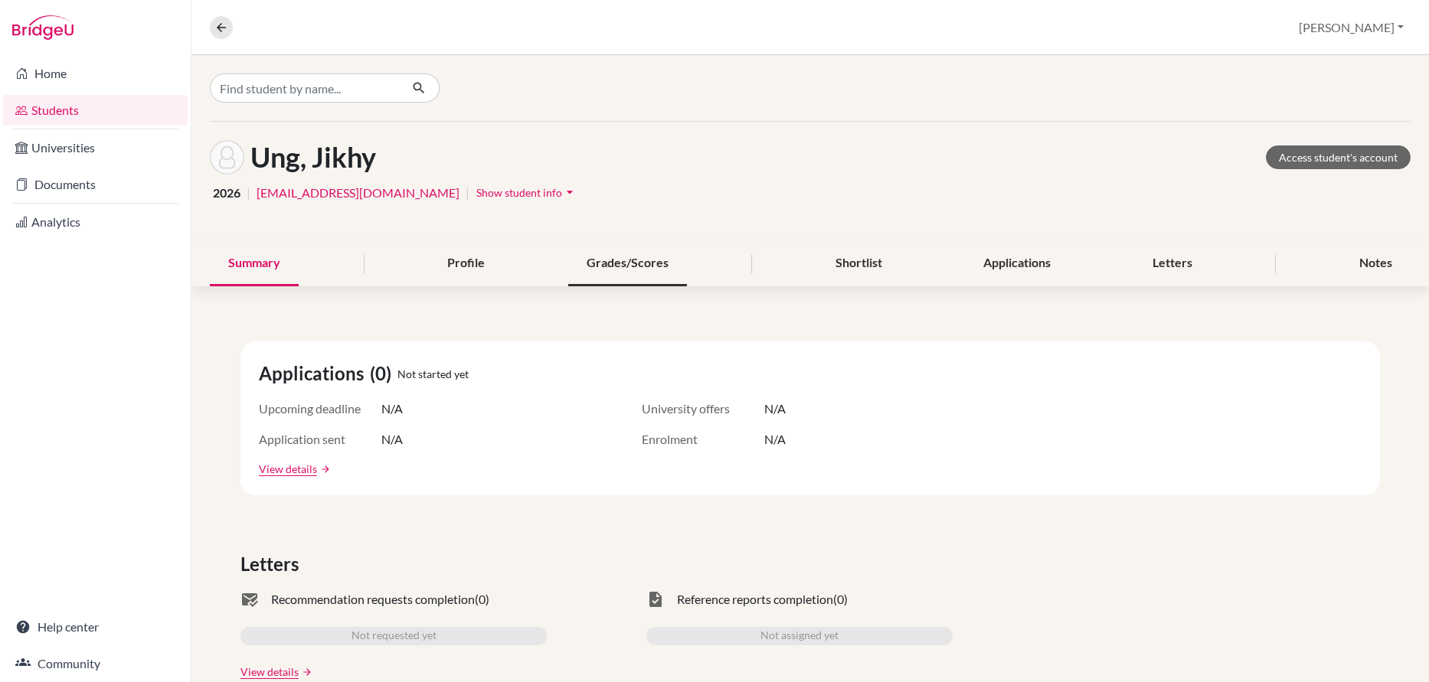
click at [595, 262] on div "Grades/Scores" at bounding box center [627, 263] width 119 height 45
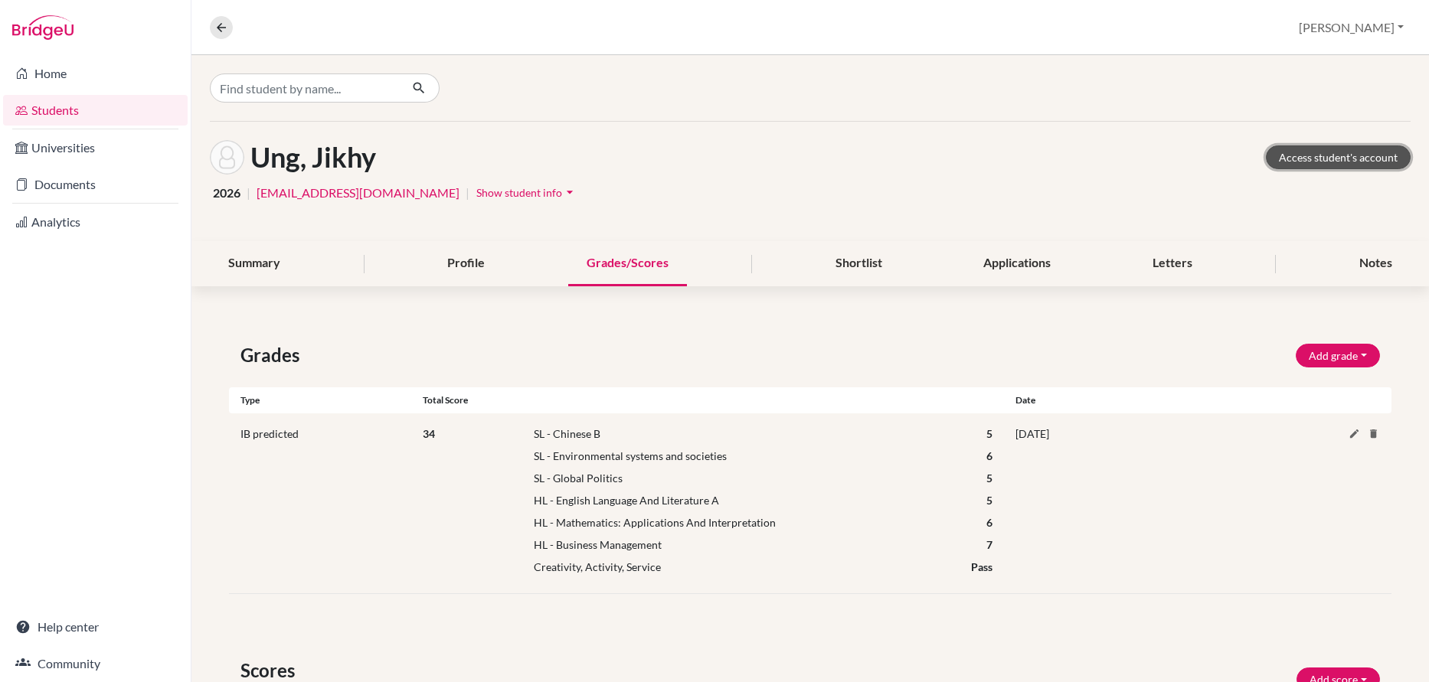
click at [1302, 158] on link "Access student's account" at bounding box center [1337, 157] width 145 height 24
